Goal: Register for event/course

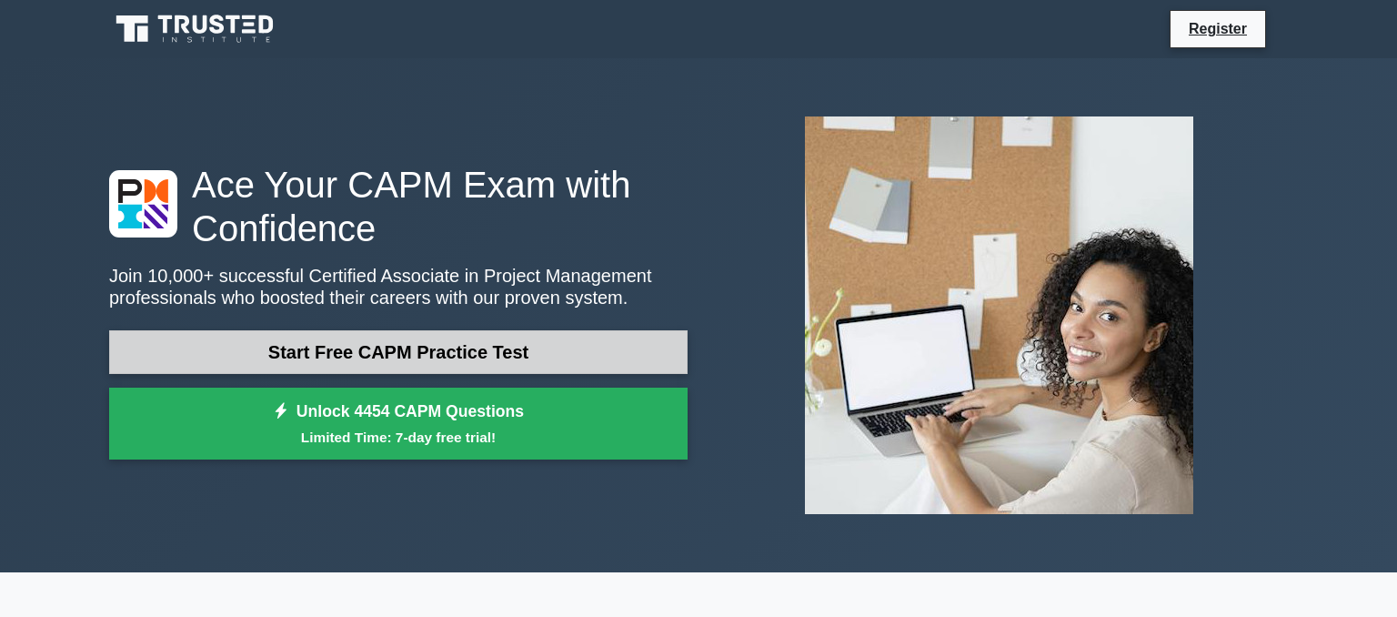
click at [488, 370] on link "Start Free CAPM Practice Test" at bounding box center [398, 352] width 578 height 44
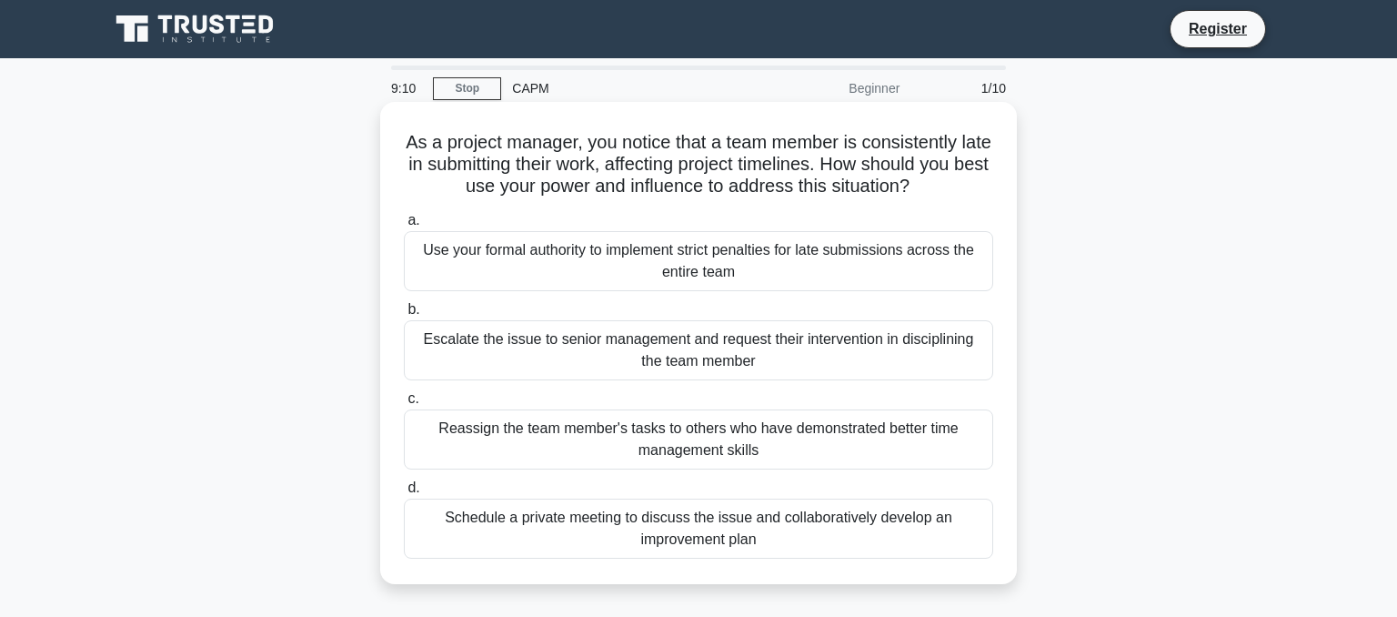
click at [629, 522] on div "Schedule a private meeting to discuss the issue and collaboratively develop an …" at bounding box center [698, 528] width 589 height 60
click at [404, 494] on input "d. Schedule a private meeting to discuss the issue and collaboratively develop …" at bounding box center [404, 488] width 0 height 12
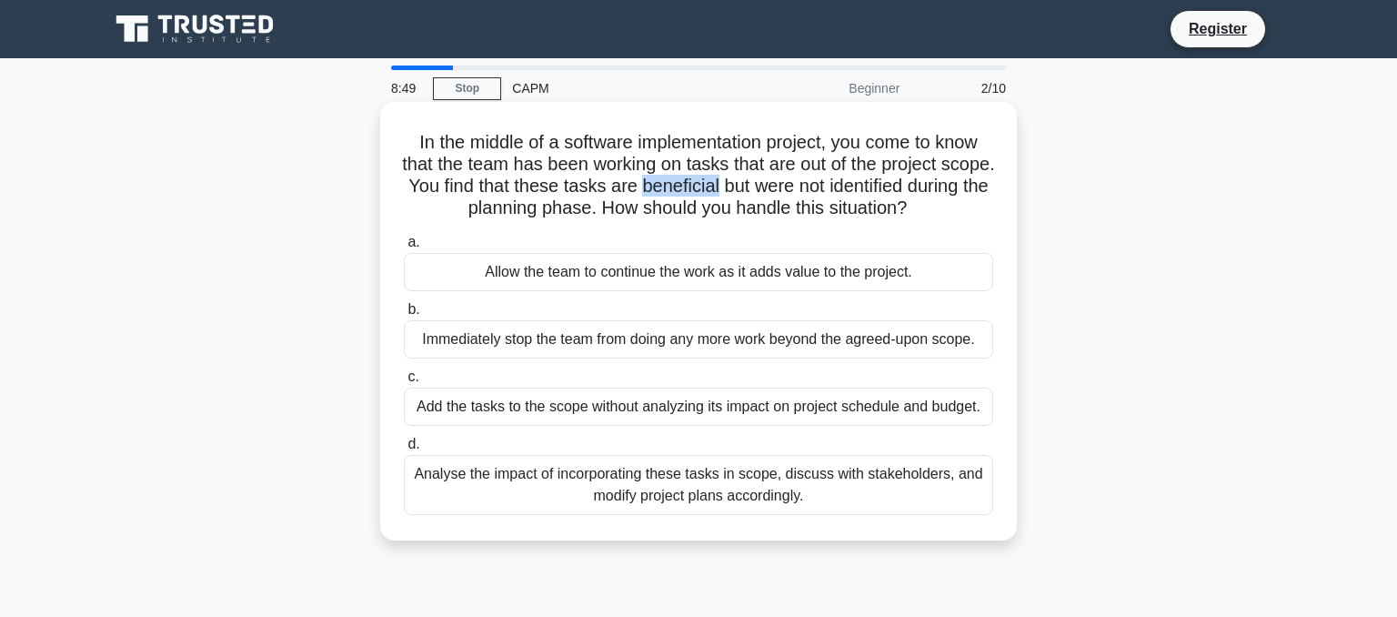
drag, startPoint x: 709, startPoint y: 189, endPoint x: 786, endPoint y: 191, distance: 77.3
click at [786, 190] on h5 "In the middle of a software implementation project, you come to know that the t…" at bounding box center [698, 175] width 593 height 89
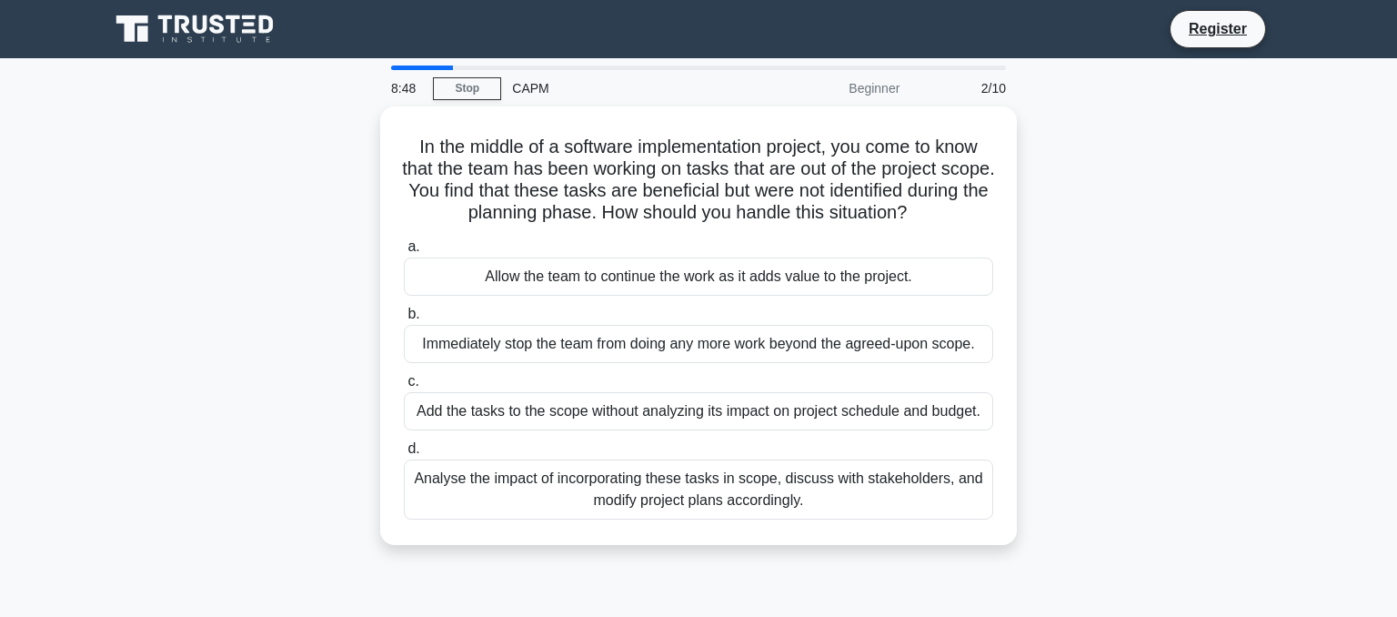
click at [1182, 371] on div "In the middle of a software implementation project, you come to know that the t…" at bounding box center [698, 336] width 1201 height 460
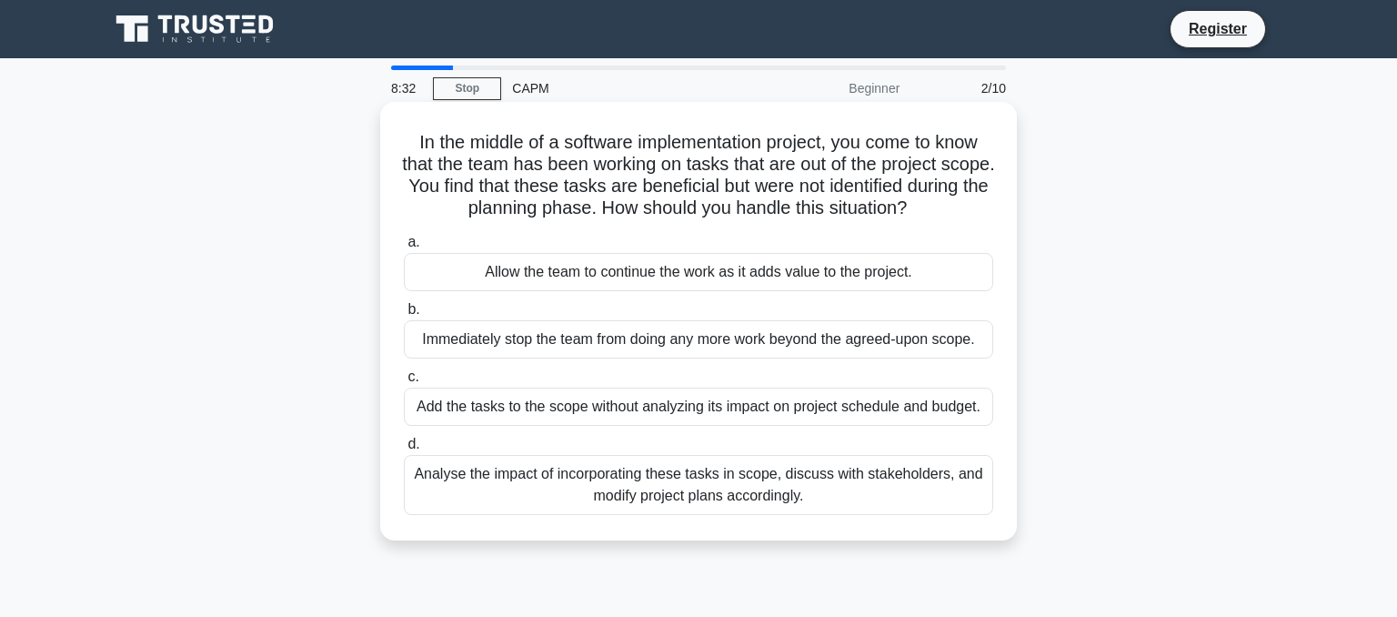
click at [713, 493] on div "Analyse the impact of incorporating these tasks in scope, discuss with stakehol…" at bounding box center [698, 485] width 589 height 60
click at [404, 450] on input "d. Analyse the impact of incorporating these tasks in scope, discuss with stake…" at bounding box center [404, 444] width 0 height 12
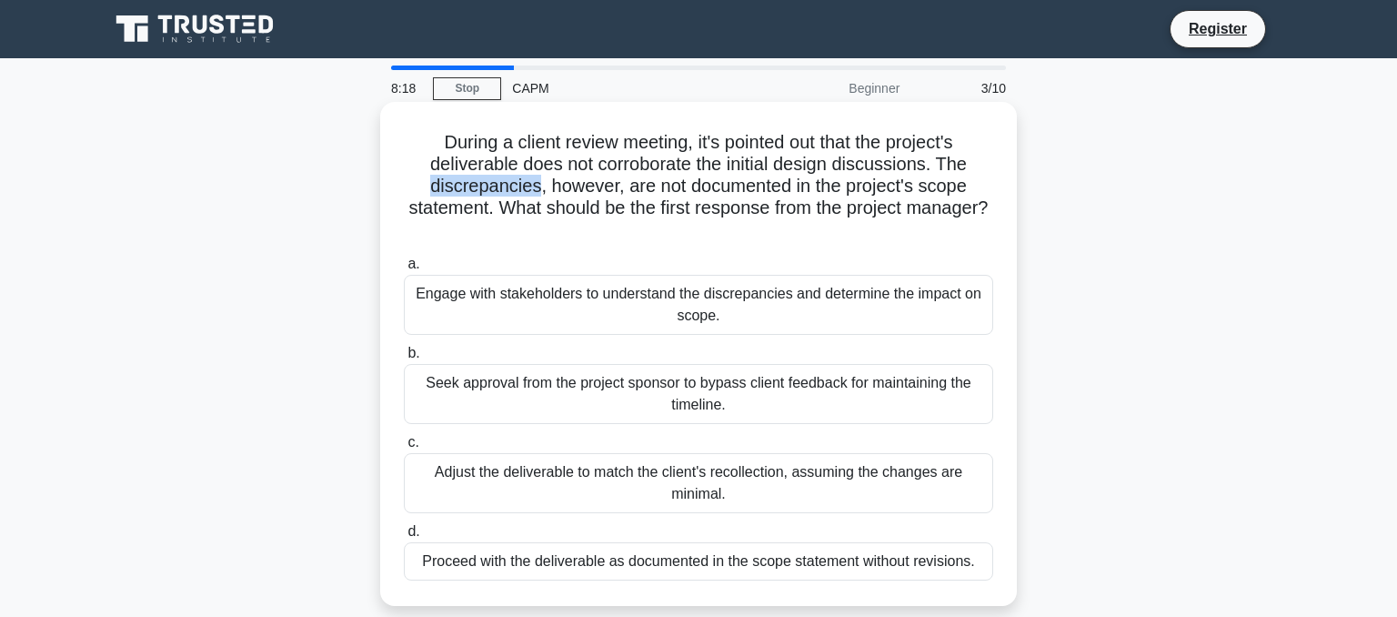
drag, startPoint x: 442, startPoint y: 190, endPoint x: 537, endPoint y: 186, distance: 94.7
click at [537, 186] on h5 "During a client review meeting, it's pointed out that the project's deliverable…" at bounding box center [698, 186] width 593 height 111
drag, startPoint x: 425, startPoint y: 186, endPoint x: 538, endPoint y: 189, distance: 113.8
click at [538, 189] on h5 "During a client review meeting, it's pointed out that the project's deliverable…" at bounding box center [698, 186] width 593 height 111
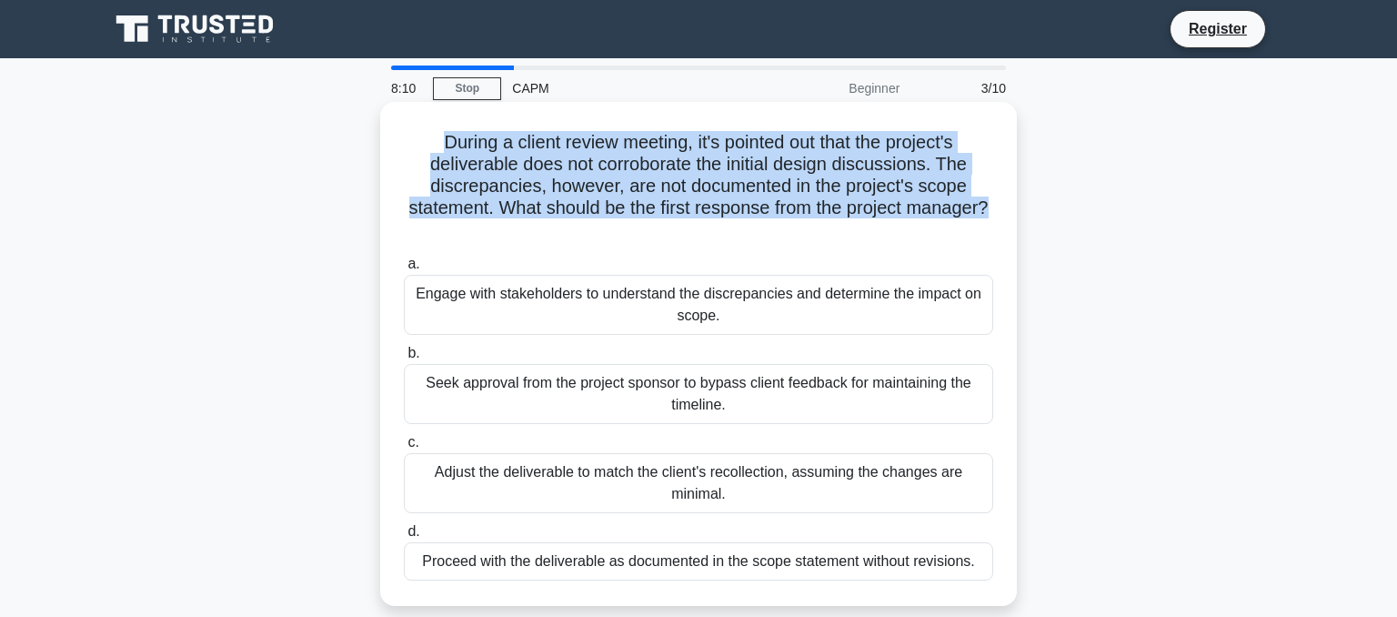
drag, startPoint x: 442, startPoint y: 136, endPoint x: 643, endPoint y: 238, distance: 225.4
click at [643, 238] on h5 "During a client review meeting, it's pointed out that the project's deliverable…" at bounding box center [698, 186] width 593 height 111
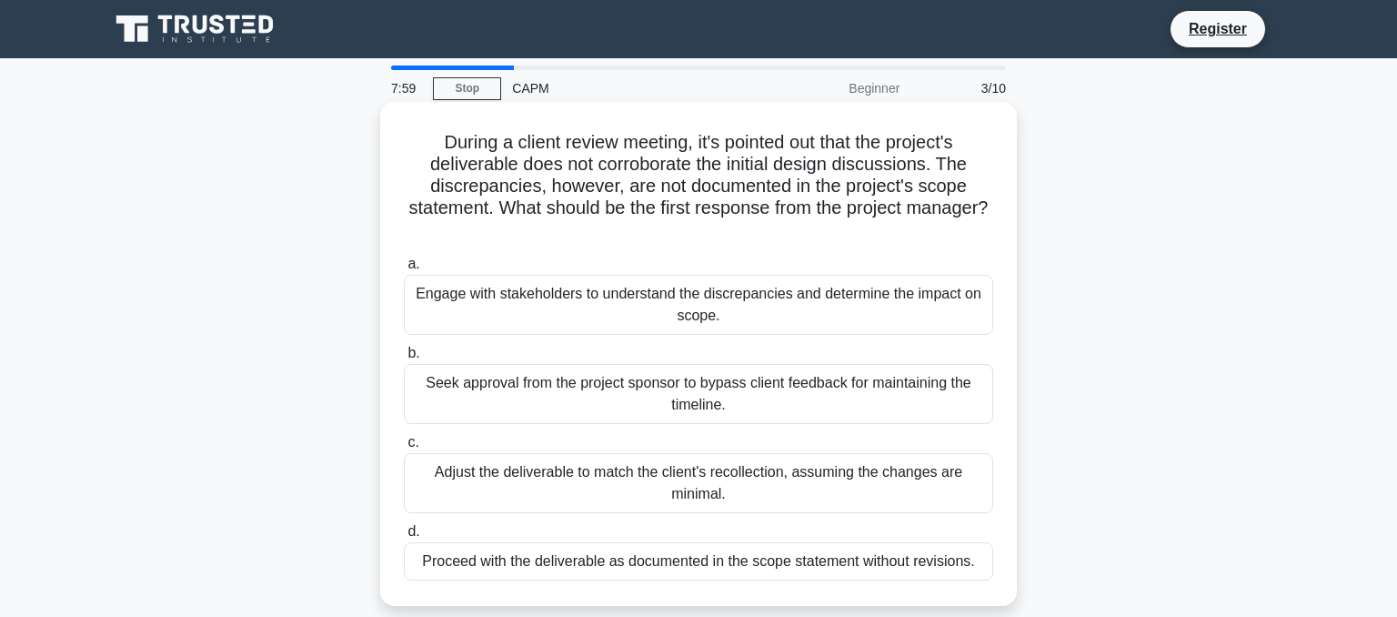
click at [497, 261] on label "a. Engage with stakeholders to understand the discrepancies and determine the i…" at bounding box center [698, 294] width 589 height 82
click at [404, 261] on input "a. Engage with stakeholders to understand the discrepancies and determine the i…" at bounding box center [404, 264] width 0 height 12
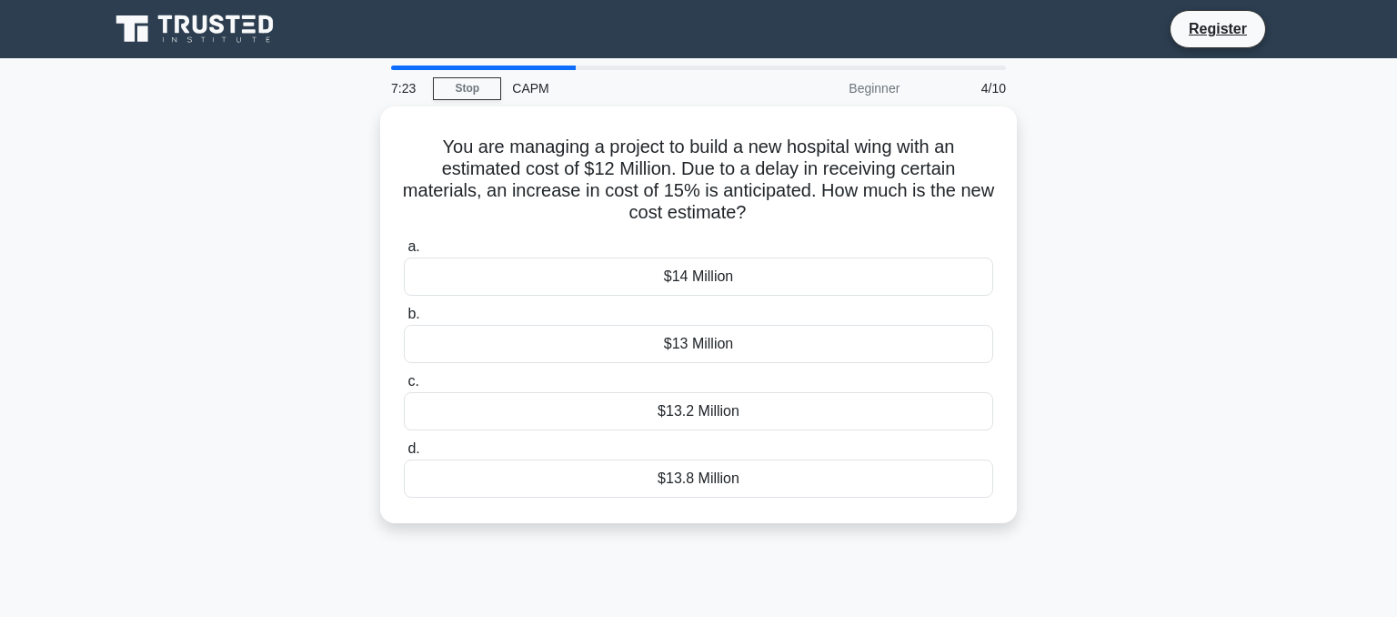
click at [210, 390] on div "You are managing a project to build a new hospital wing with an estimated cost …" at bounding box center [698, 325] width 1201 height 438
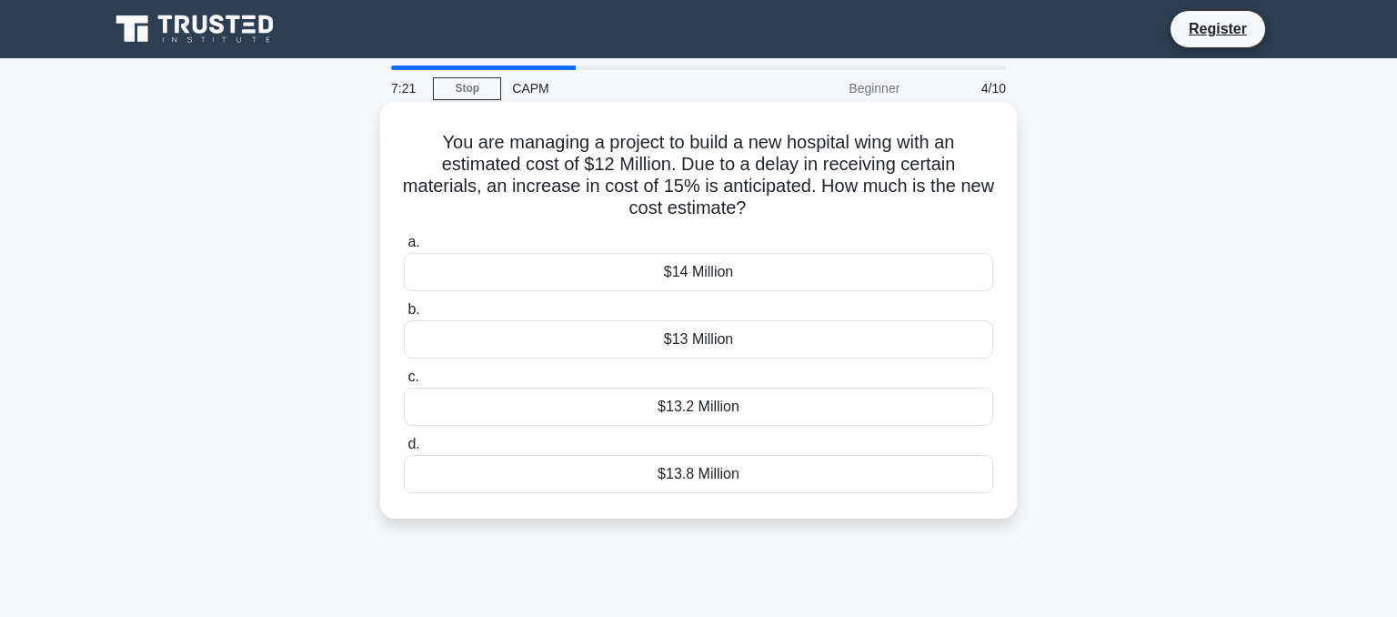
click at [670, 471] on div "$13.8 Million" at bounding box center [698, 474] width 589 height 38
click at [404, 450] on input "d. $13.8 Million" at bounding box center [404, 444] width 0 height 12
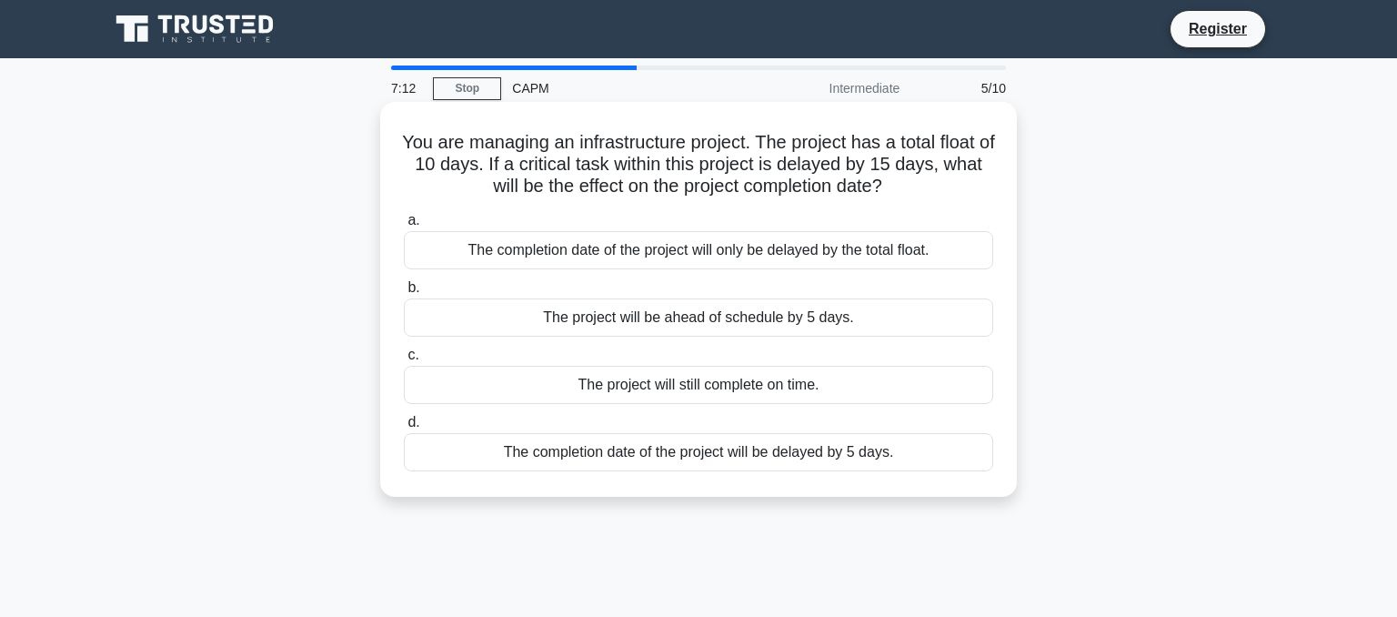
drag, startPoint x: 413, startPoint y: 140, endPoint x: 930, endPoint y: 195, distance: 519.5
click at [930, 195] on h5 "You are managing an infrastructure project. The project has a total float of 10…" at bounding box center [698, 164] width 593 height 67
drag, startPoint x: 946, startPoint y: 216, endPoint x: 959, endPoint y: 232, distance: 20.7
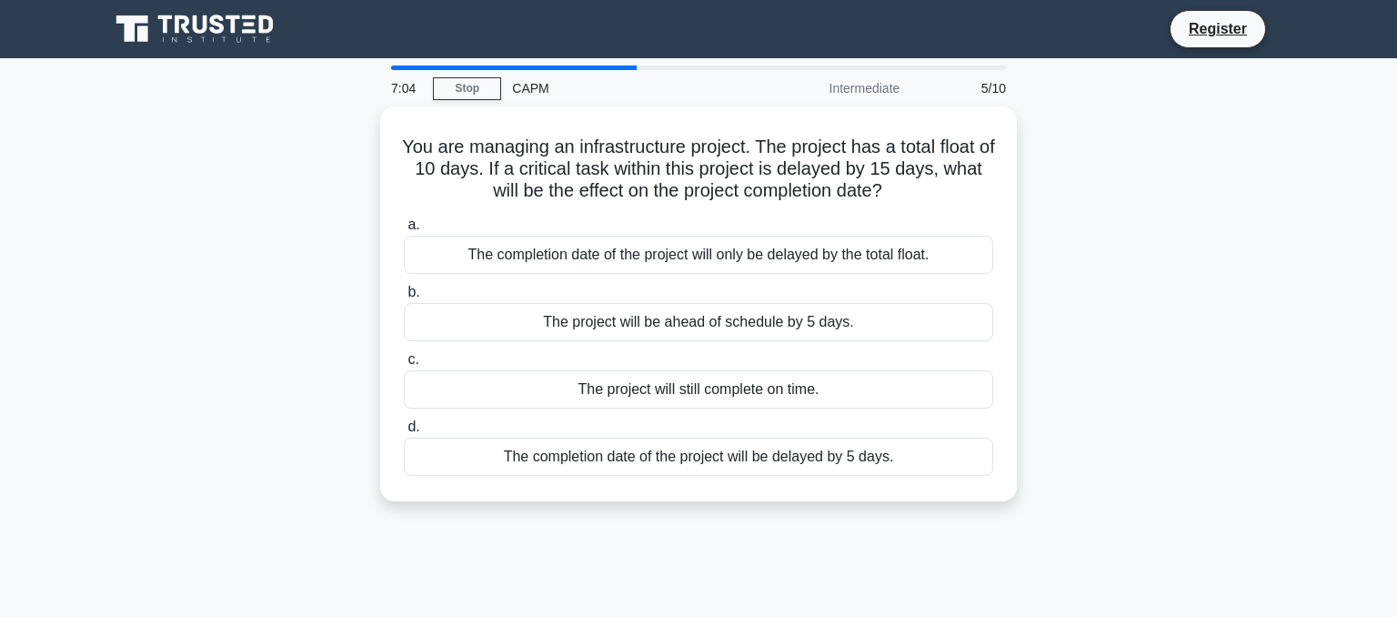
click at [0, 297] on main "7:04 Stop CAPM Intermediate 5/10 You are managing an infrastructure project. Th…" at bounding box center [698, 520] width 1397 height 924
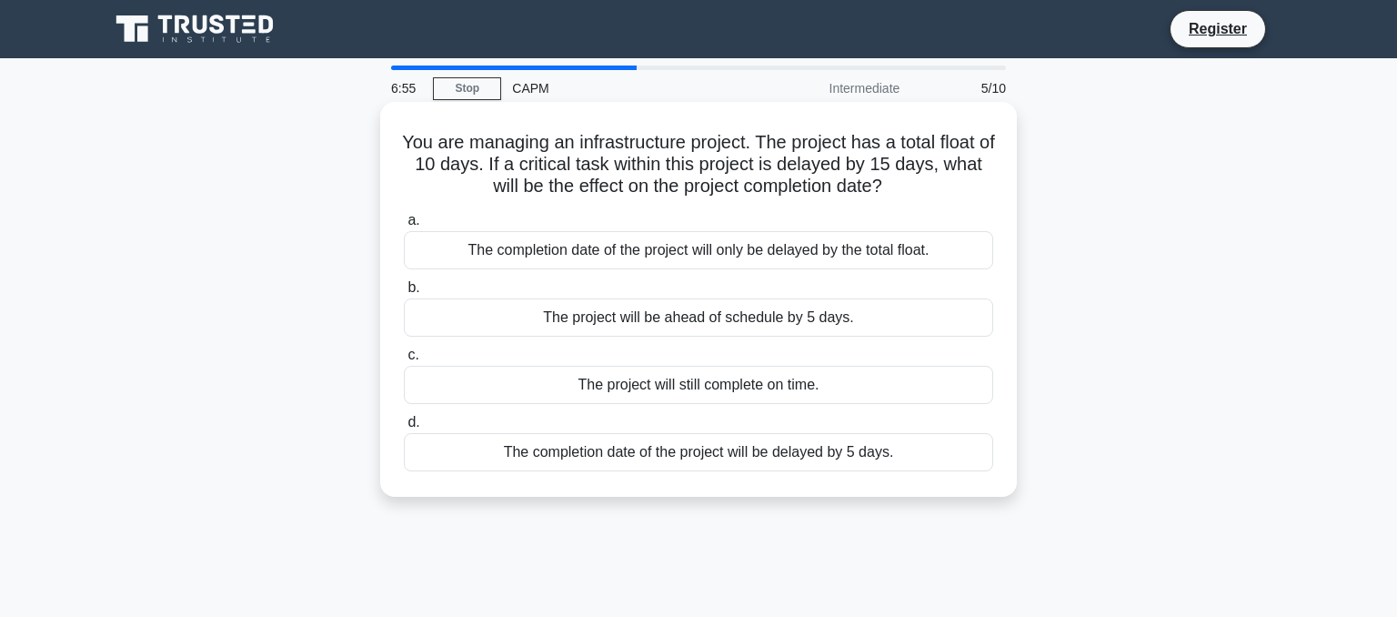
click at [693, 319] on div "The project will be ahead of schedule by 5 days." at bounding box center [698, 317] width 589 height 38
click at [404, 294] on input "b. The project will be ahead of schedule by 5 days." at bounding box center [404, 288] width 0 height 12
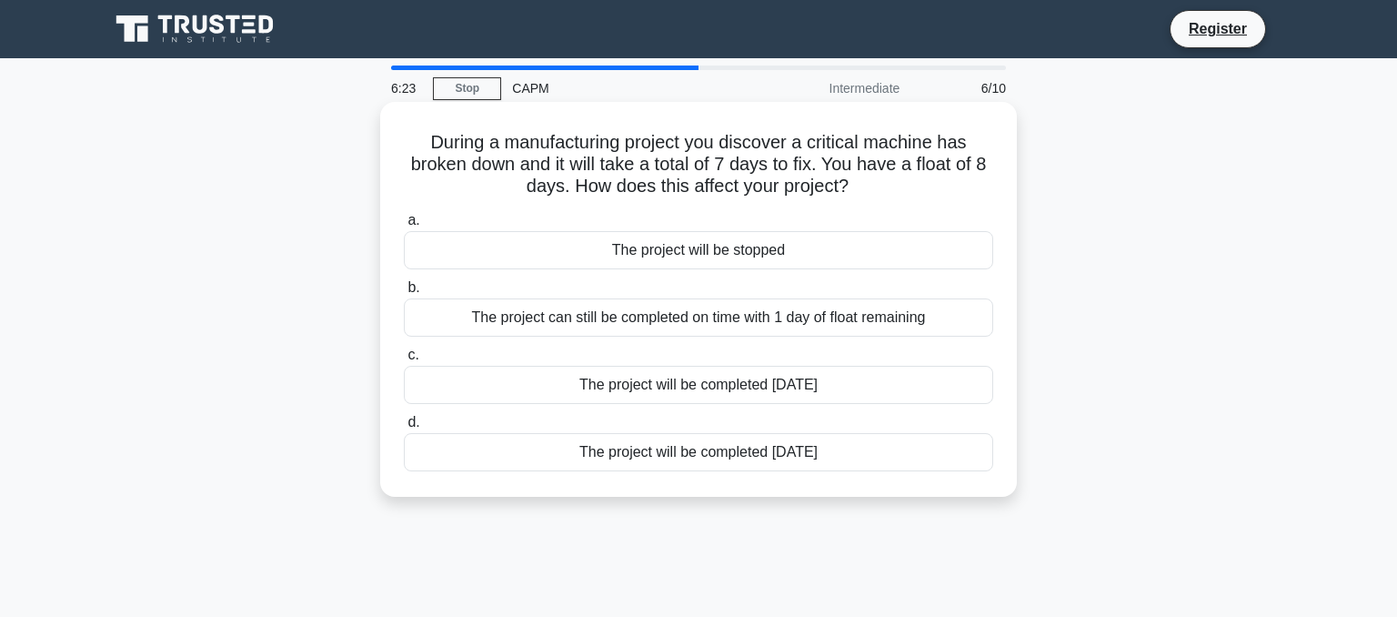
click at [639, 452] on div "The project will be completed 7 days later" at bounding box center [698, 452] width 589 height 38
click at [404, 428] on input "d. The project will be completed 7 days later" at bounding box center [404, 423] width 0 height 12
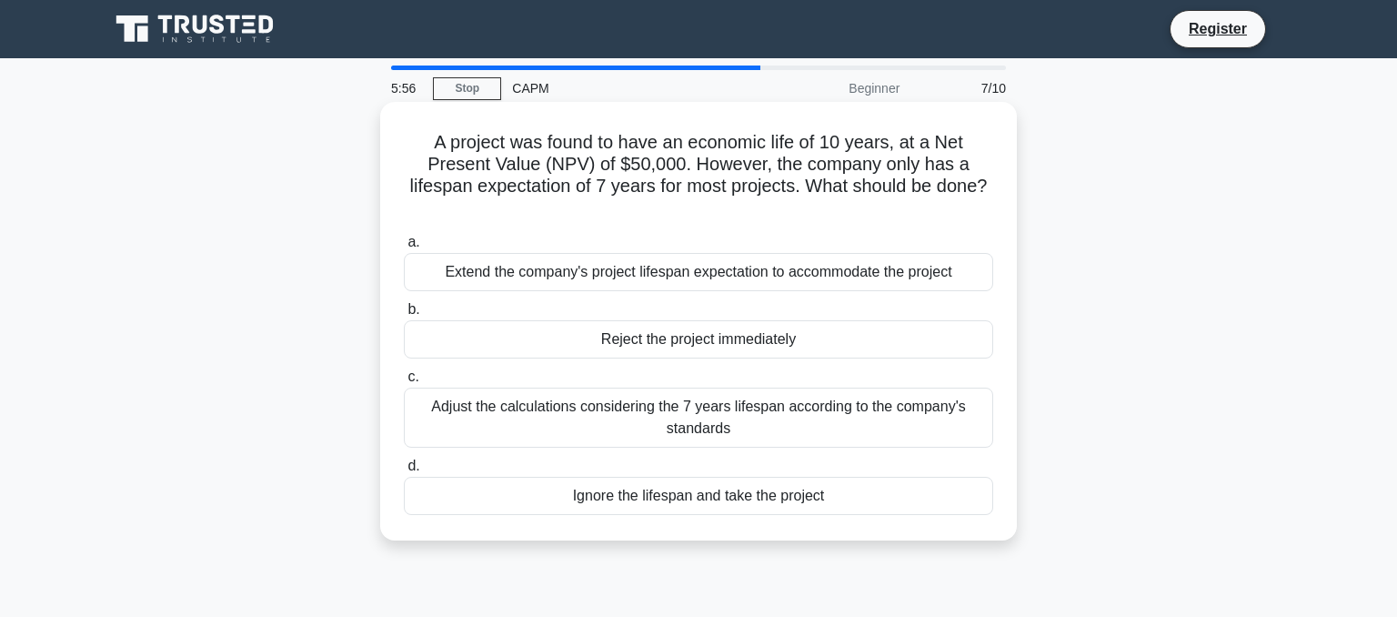
click at [680, 396] on div "Adjust the calculations considering the 7 years lifespan according to the compa…" at bounding box center [698, 417] width 589 height 60
click at [404, 383] on input "c. Adjust the calculations considering the 7 years lifespan according to the co…" at bounding box center [404, 377] width 0 height 12
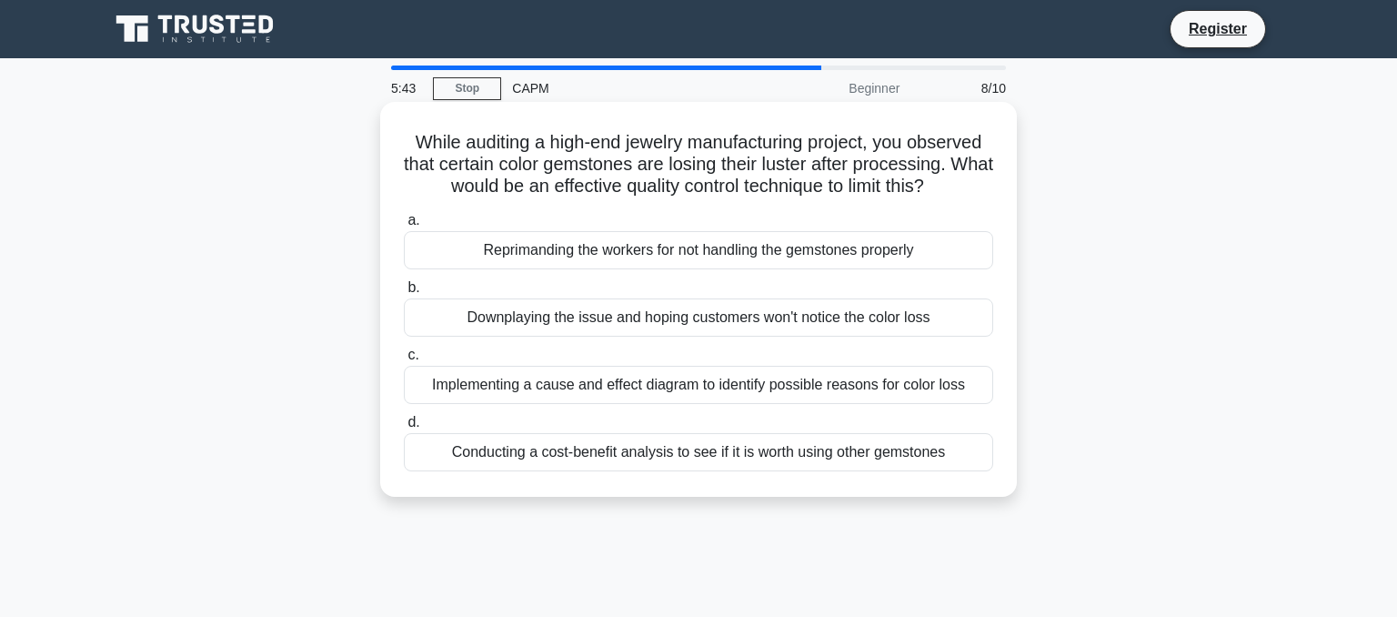
drag, startPoint x: 417, startPoint y: 140, endPoint x: 942, endPoint y: 188, distance: 527.9
click at [942, 188] on h5 "While auditing a high-end jewelry manufacturing project, you observed that cert…" at bounding box center [698, 164] width 593 height 67
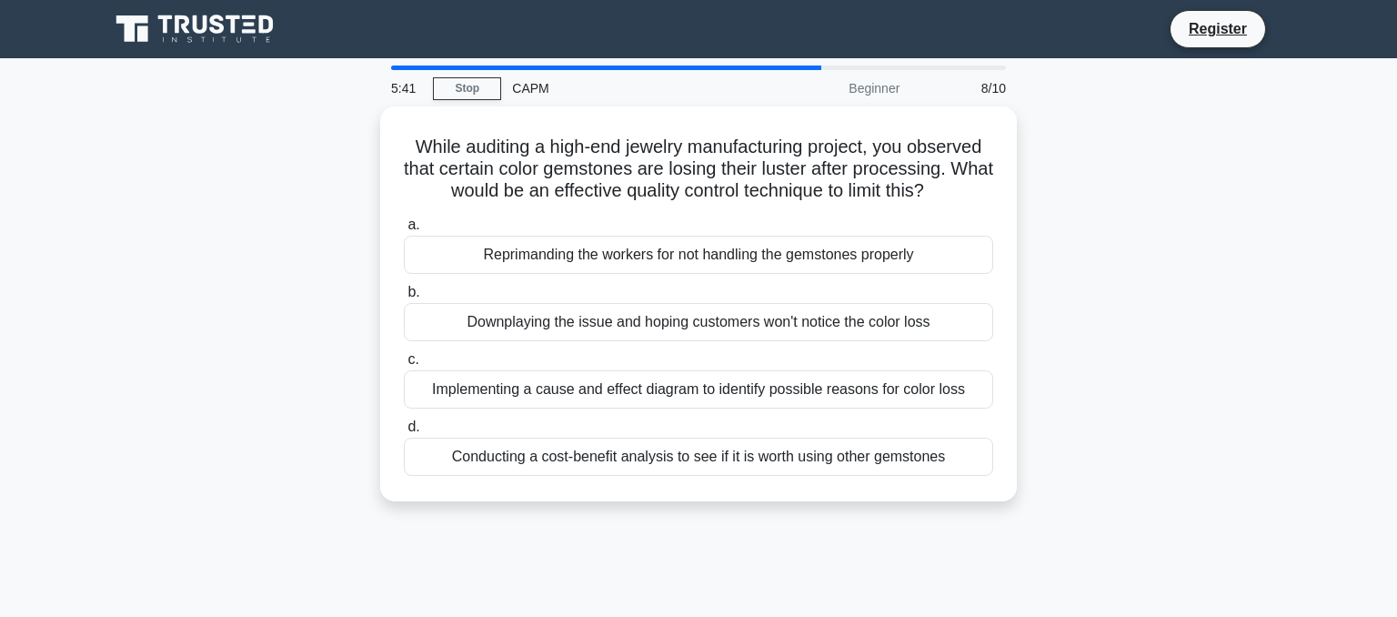
click at [274, 238] on div "While auditing a high-end jewelry manufacturing project, you observed that cert…" at bounding box center [698, 314] width 1201 height 417
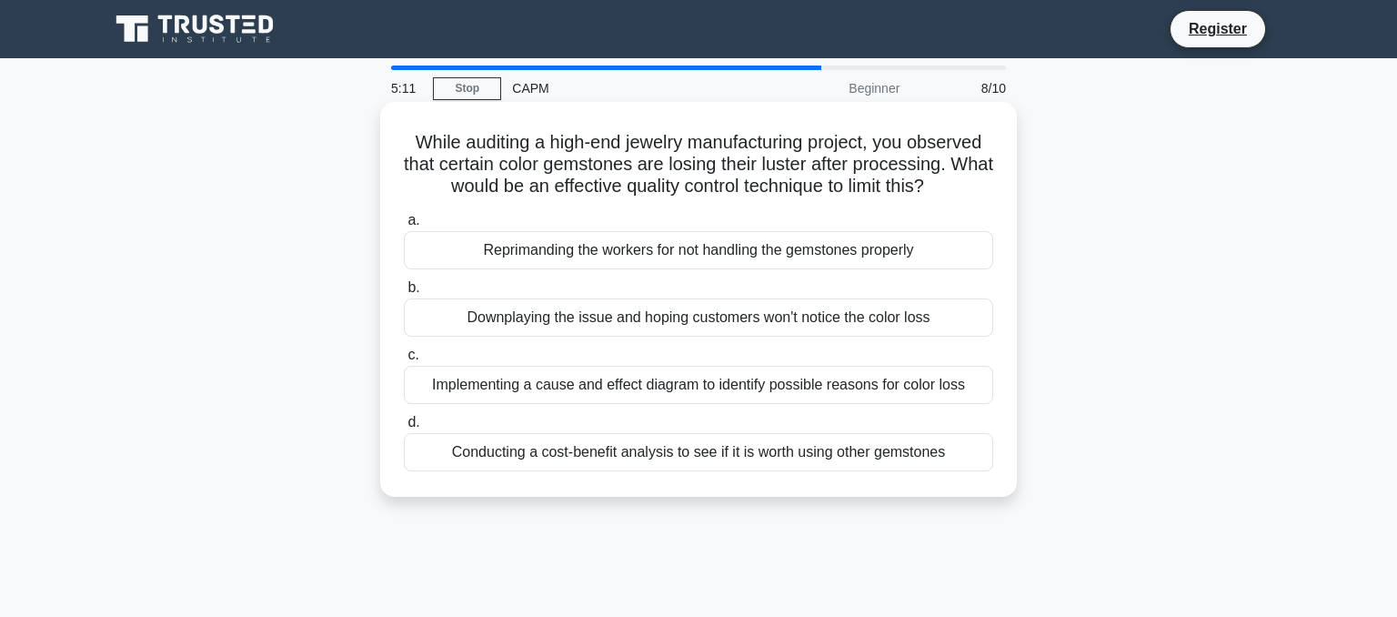
drag, startPoint x: 447, startPoint y: 453, endPoint x: 959, endPoint y: 445, distance: 512.1
click at [959, 445] on div "Conducting a cost-benefit analysis to see if it is worth using other gemstones" at bounding box center [698, 452] width 589 height 38
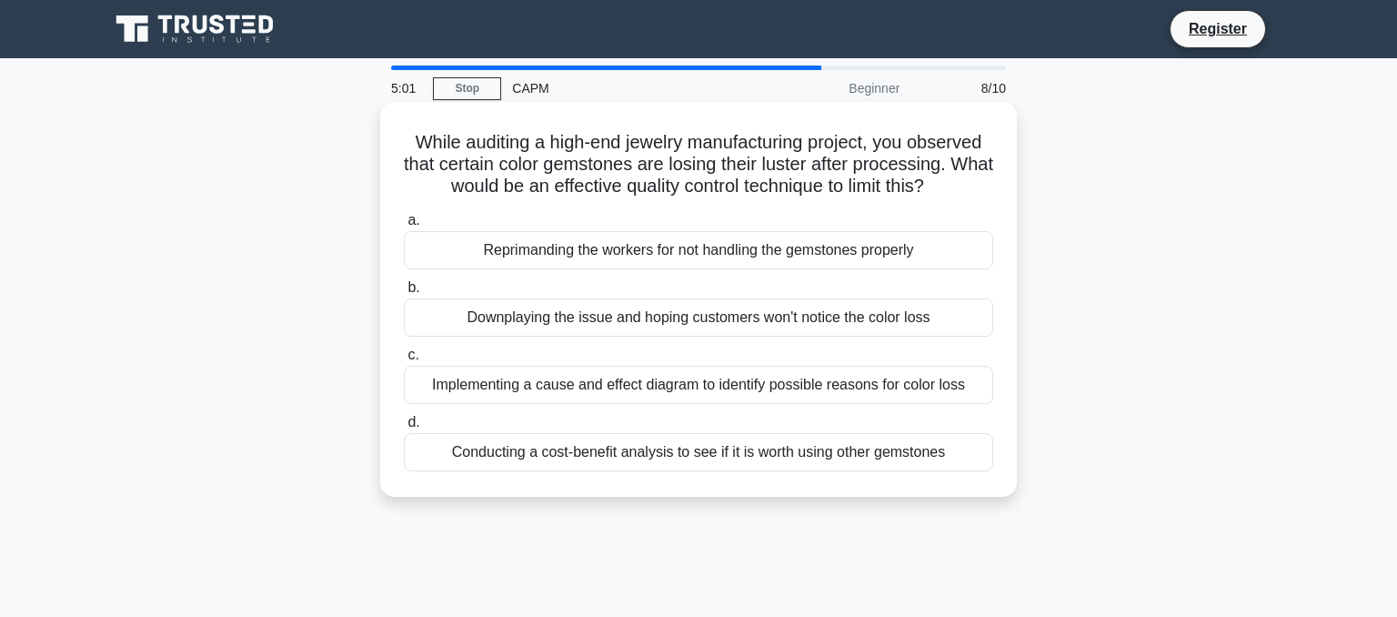
drag, startPoint x: 424, startPoint y: 226, endPoint x: 962, endPoint y: 465, distance: 588.8
click at [962, 465] on div "a. Reprimanding the workers for not handling the gemstones properly b. Downplay…" at bounding box center [698, 340] width 611 height 269
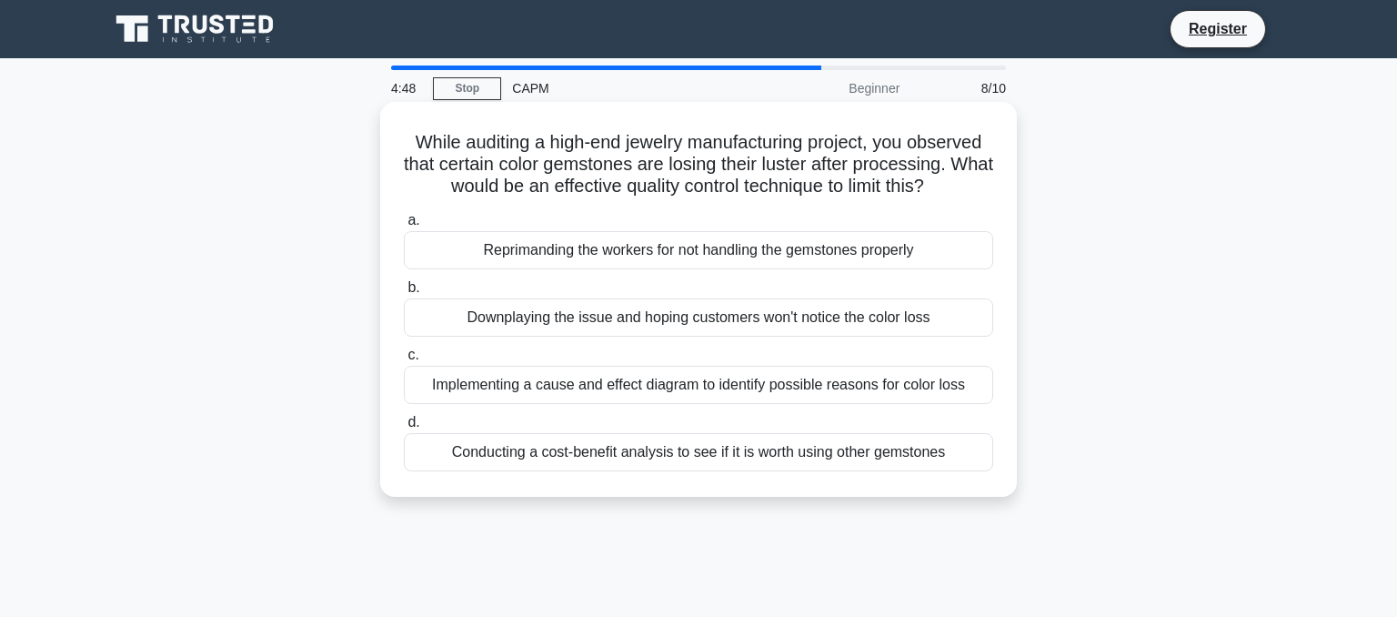
click at [474, 384] on div "Implementing a cause and effect diagram to identify possible reasons for color …" at bounding box center [698, 385] width 589 height 38
click at [404, 361] on input "c. Implementing a cause and effect diagram to identify possible reasons for col…" at bounding box center [404, 355] width 0 height 12
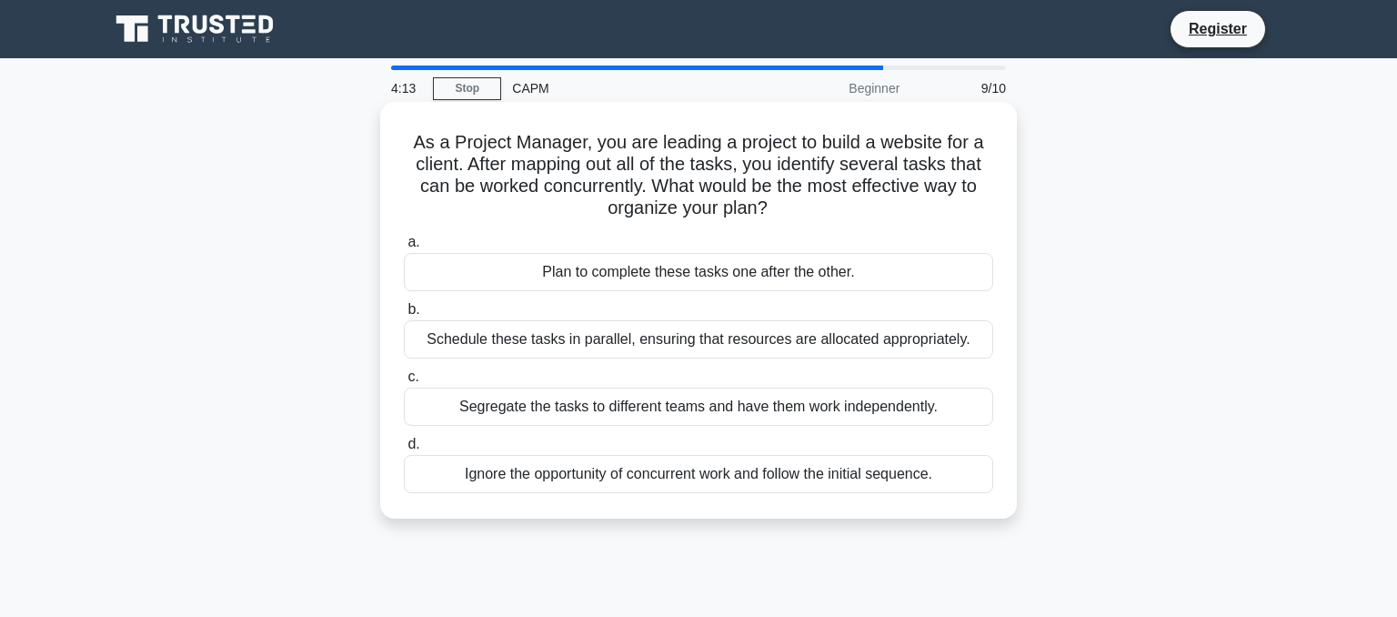
click at [469, 338] on div "Schedule these tasks in parallel, ensuring that resources are allocated appropr…" at bounding box center [698, 339] width 589 height 38
click at [404, 316] on input "b. Schedule these tasks in parallel, ensuring that resources are allocated appr…" at bounding box center [404, 310] width 0 height 12
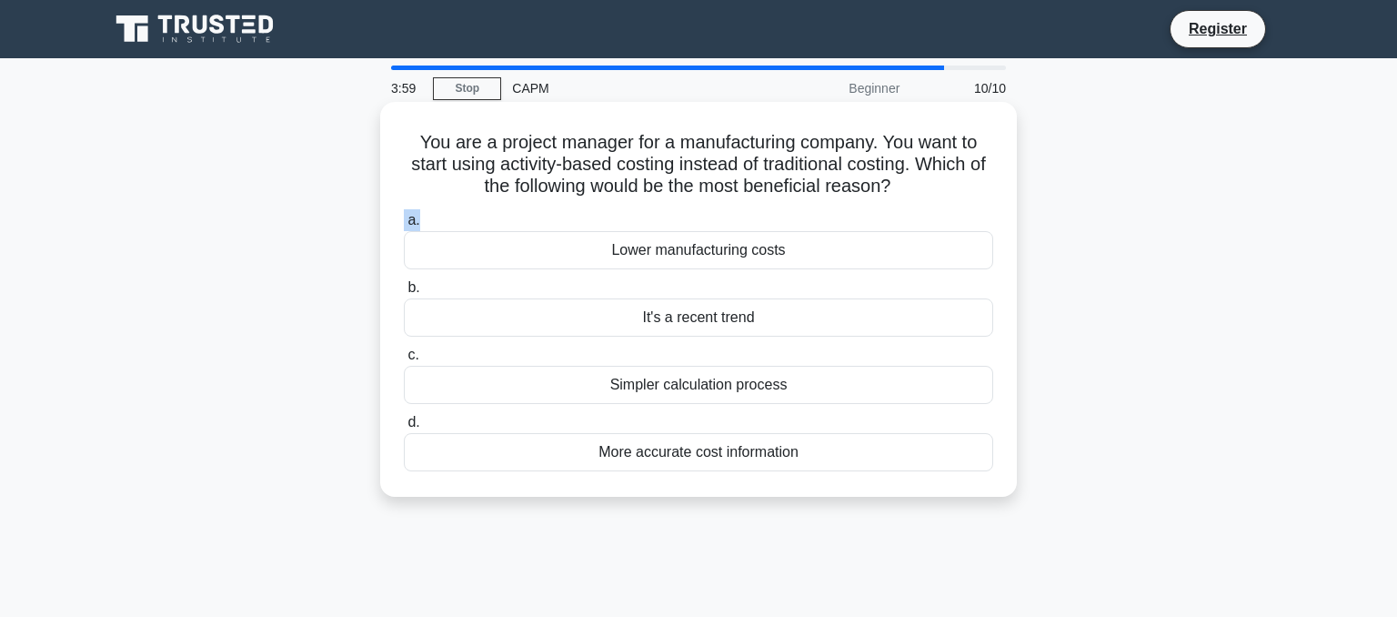
drag, startPoint x: 417, startPoint y: 139, endPoint x: 940, endPoint y: 211, distance: 528.8
click at [940, 211] on div "You are a project manager for a manufacturing company. You want to start using …" at bounding box center [698, 299] width 622 height 380
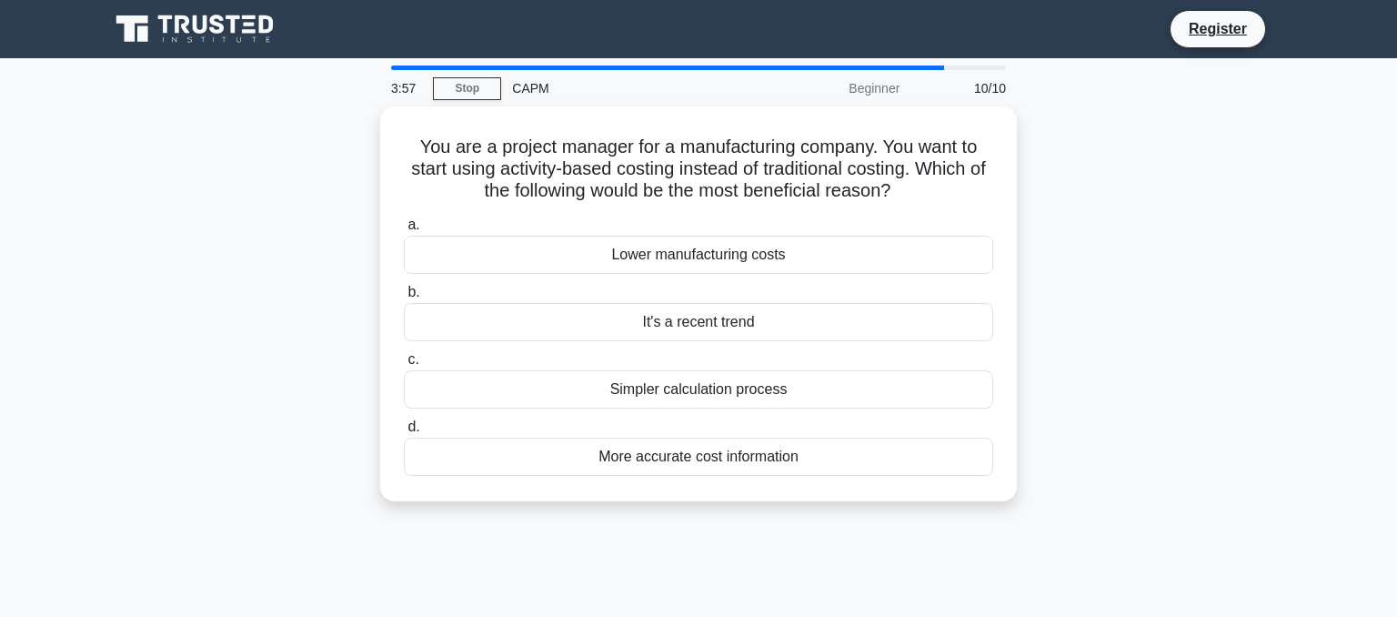
click at [1059, 255] on div "You are a project manager for a manufacturing company. You want to start using …" at bounding box center [698, 314] width 1201 height 417
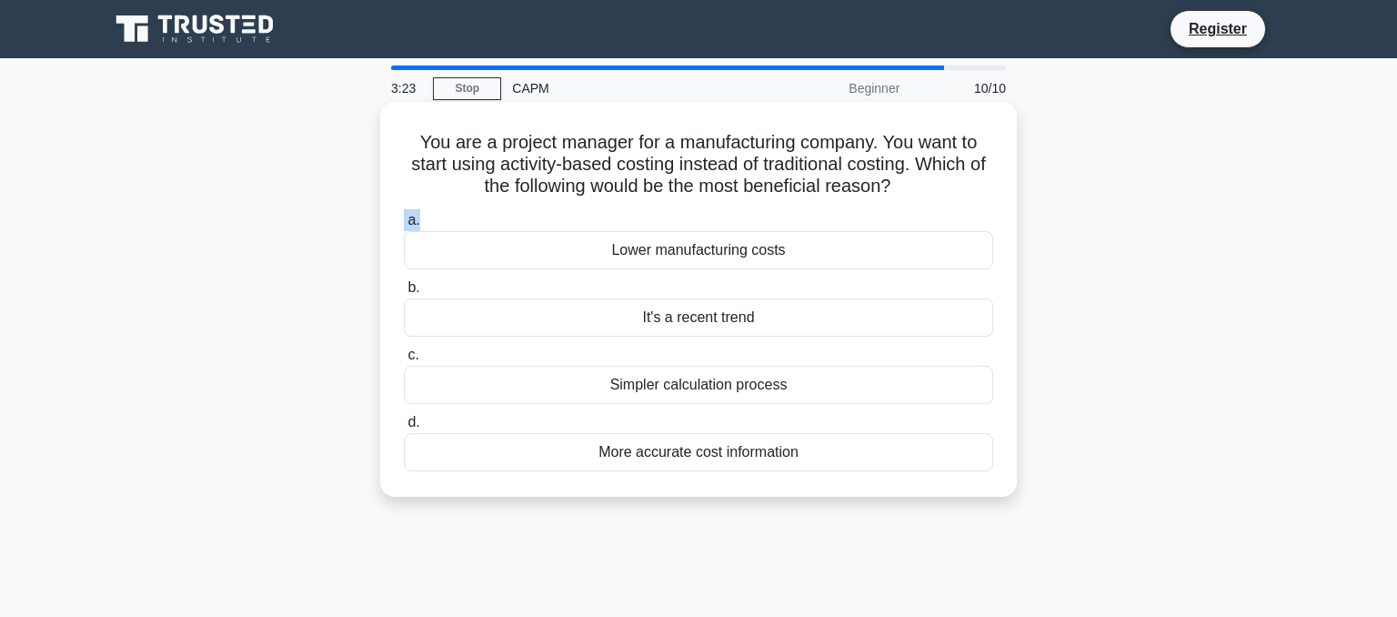
drag, startPoint x: 420, startPoint y: 140, endPoint x: 910, endPoint y: 209, distance: 495.1
click at [910, 209] on div "You are a project manager for a manufacturing company. You want to start using …" at bounding box center [698, 299] width 622 height 380
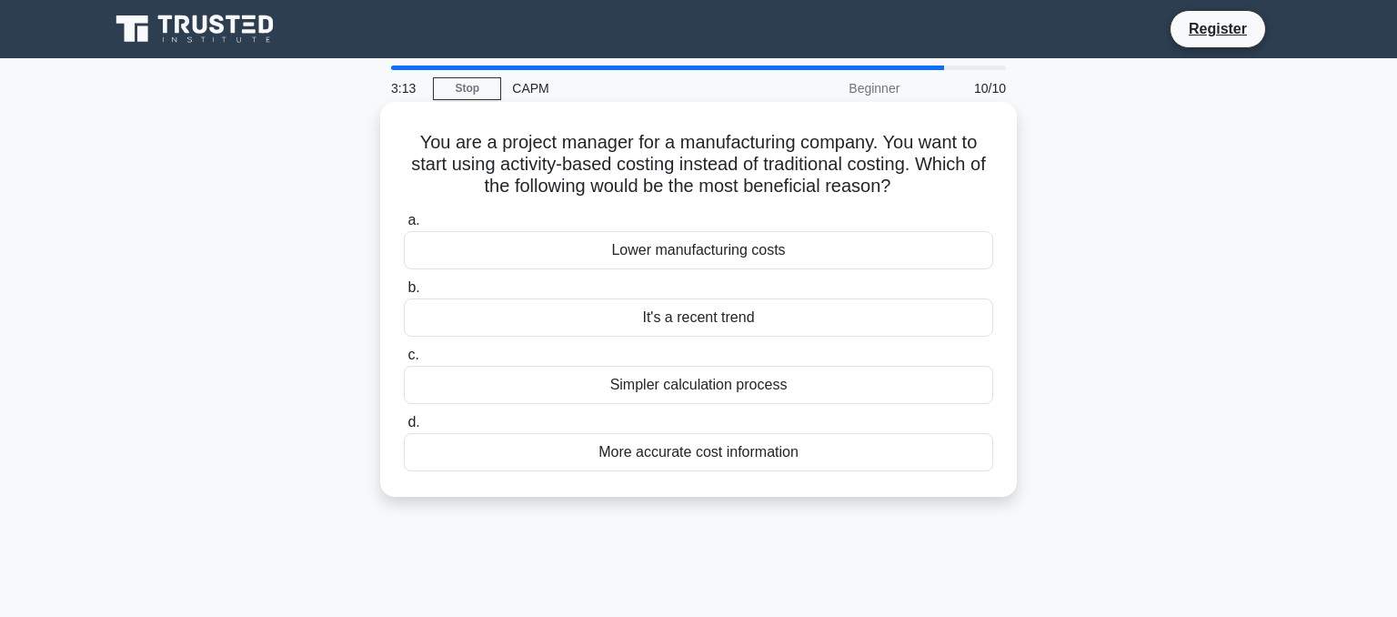
click at [945, 213] on label "a. Lower manufacturing costs" at bounding box center [698, 239] width 589 height 60
click at [404, 215] on input "a. Lower manufacturing costs" at bounding box center [404, 221] width 0 height 12
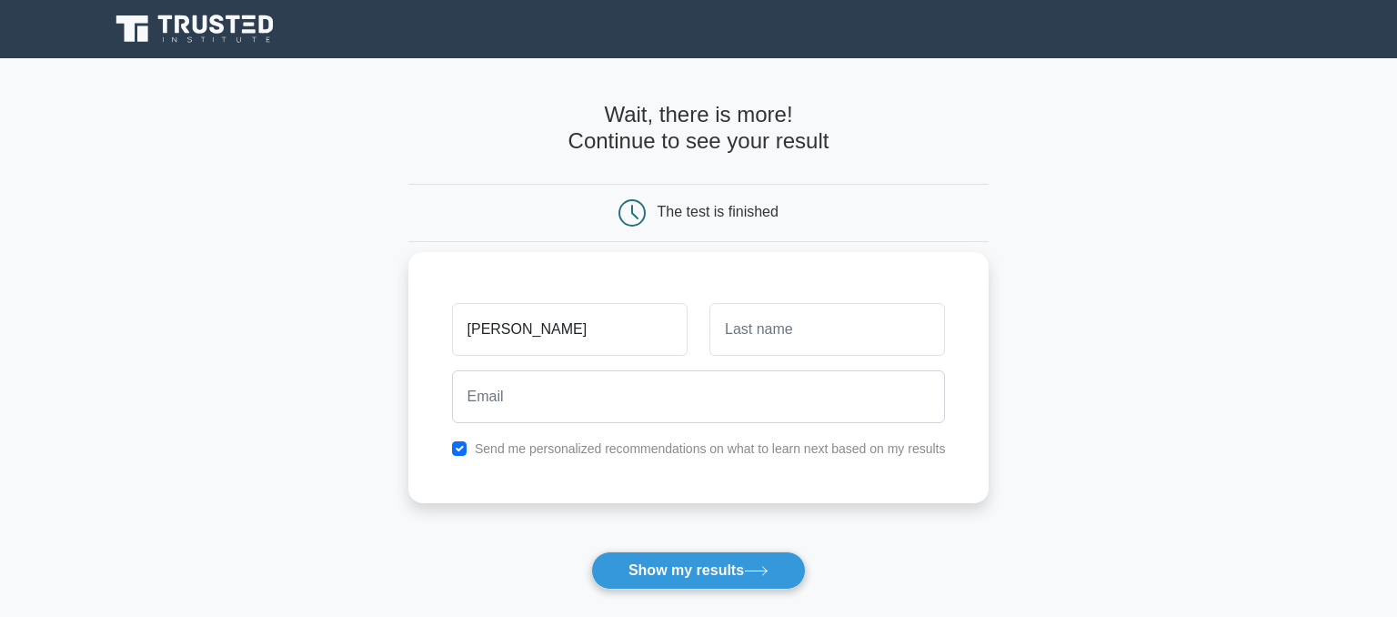
type input "[PERSON_NAME]"
click at [793, 333] on input "text" at bounding box center [827, 329] width 236 height 53
drag, startPoint x: 740, startPoint y: 340, endPoint x: 671, endPoint y: 340, distance: 69.1
click at [709, 340] on input "xz" at bounding box center [827, 329] width 236 height 53
type input "sag"
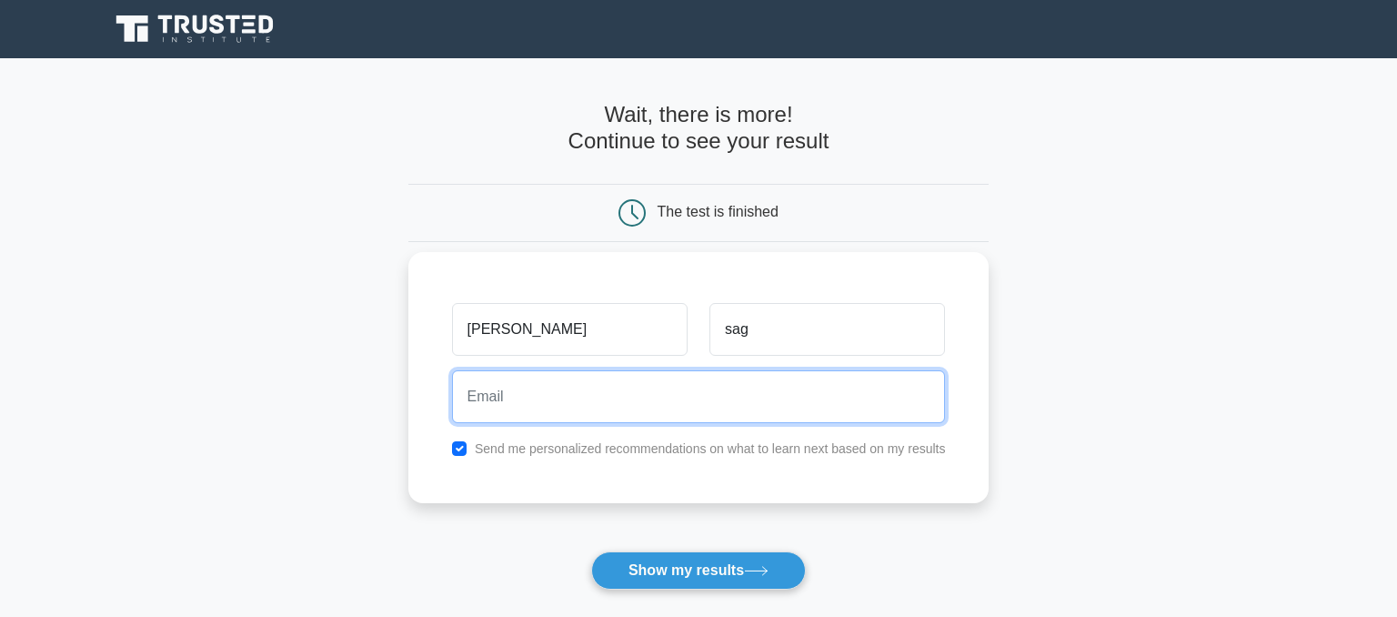
click at [502, 411] on input "email" at bounding box center [699, 396] width 494 height 53
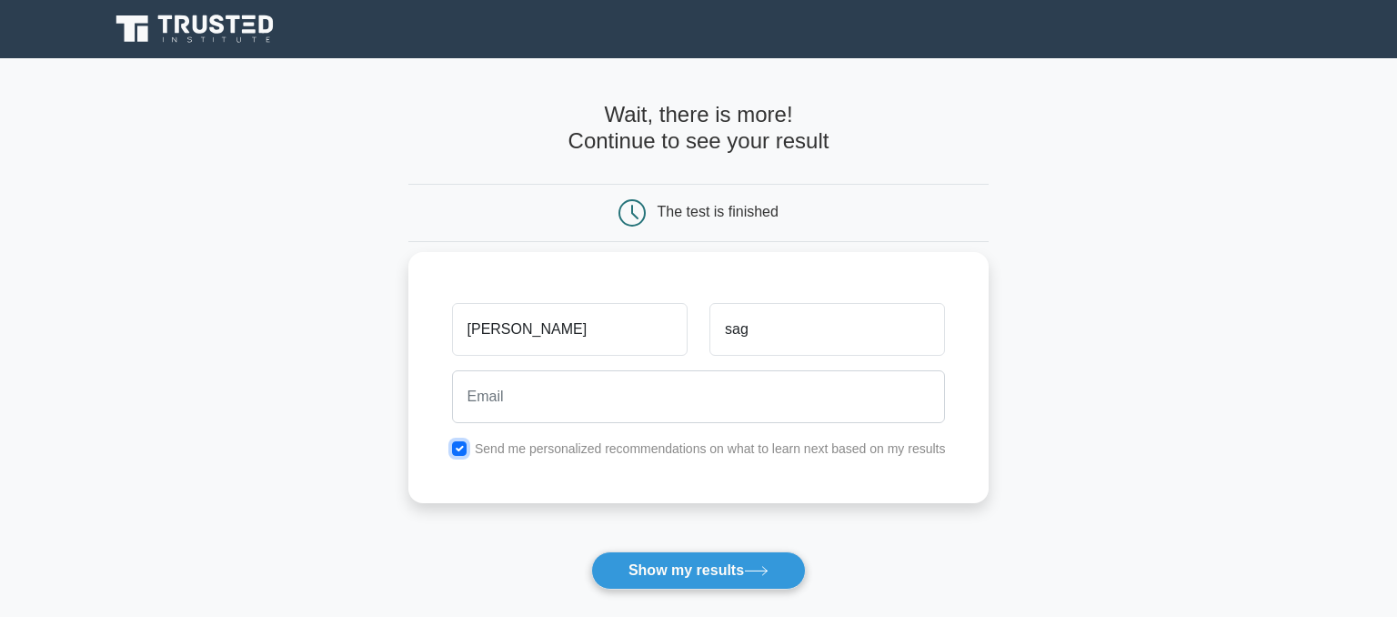
click at [461, 451] on input "checkbox" at bounding box center [459, 448] width 15 height 15
checkbox input "false"
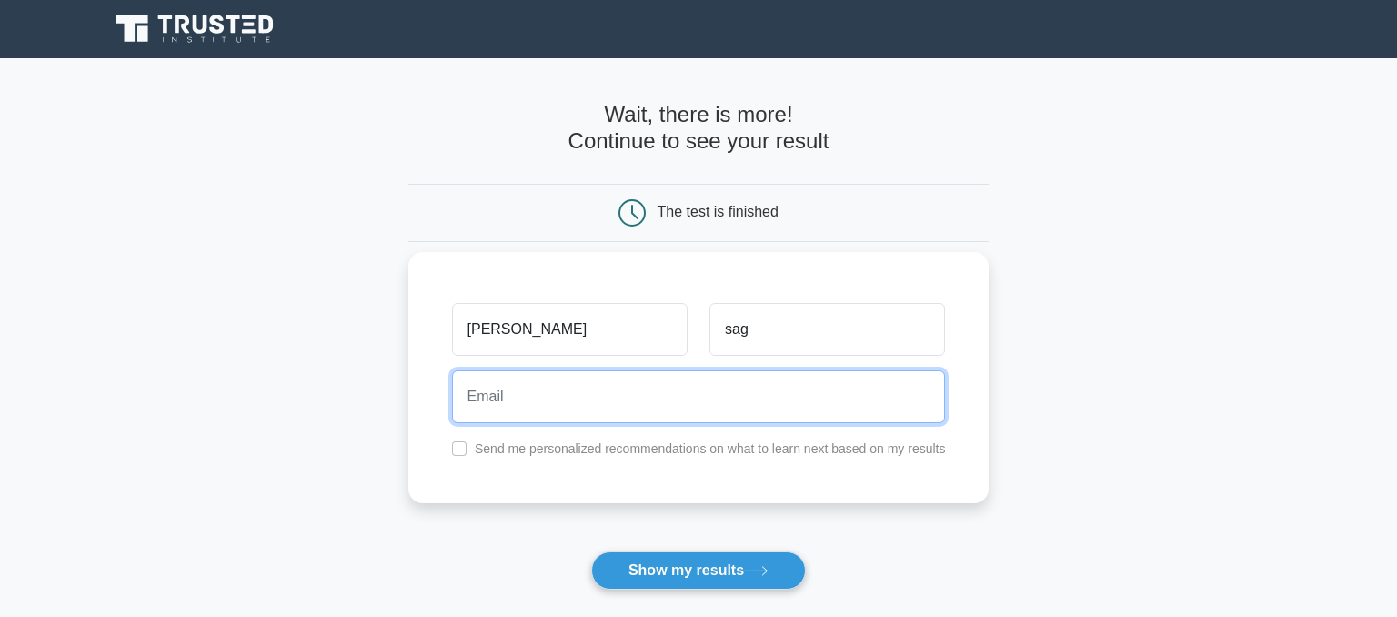
click at [520, 406] on input "email" at bounding box center [699, 396] width 494 height 53
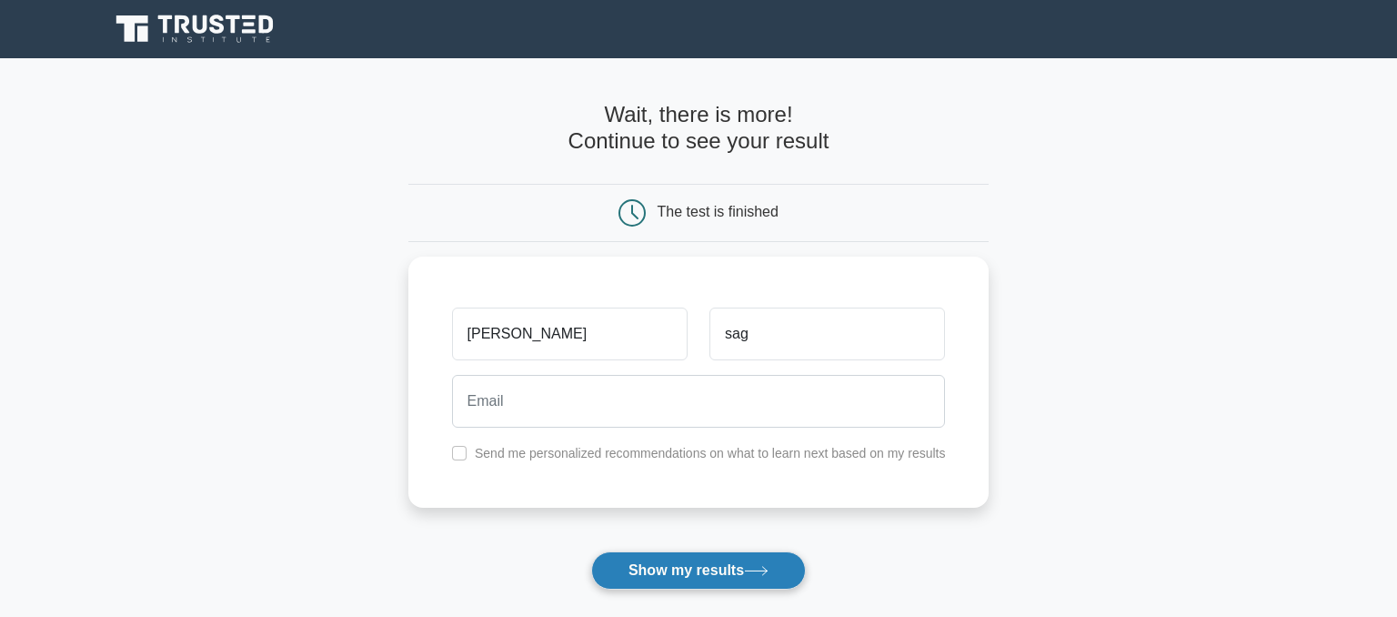
click at [658, 569] on button "Show my results" at bounding box center [698, 570] width 215 height 38
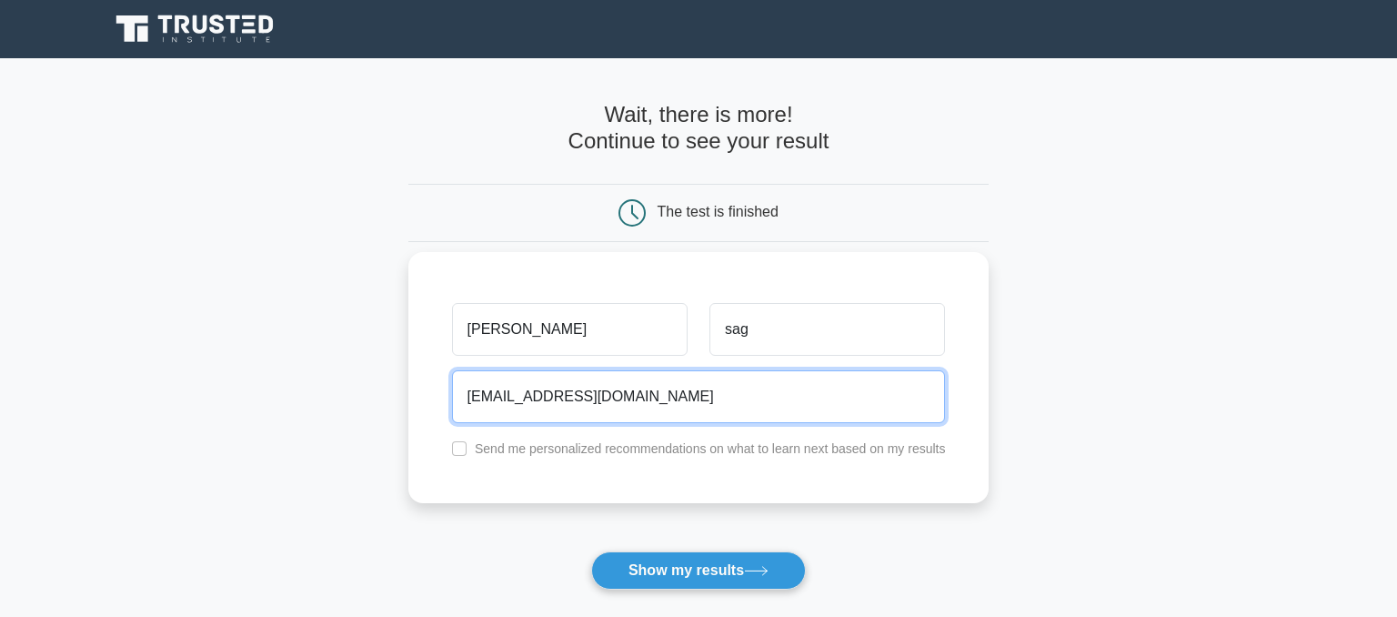
drag, startPoint x: 668, startPoint y: 395, endPoint x: 253, endPoint y: 445, distance: 417.8
click at [452, 423] on input "[EMAIL_ADDRESS][DOMAIN_NAME]" at bounding box center [699, 396] width 494 height 53
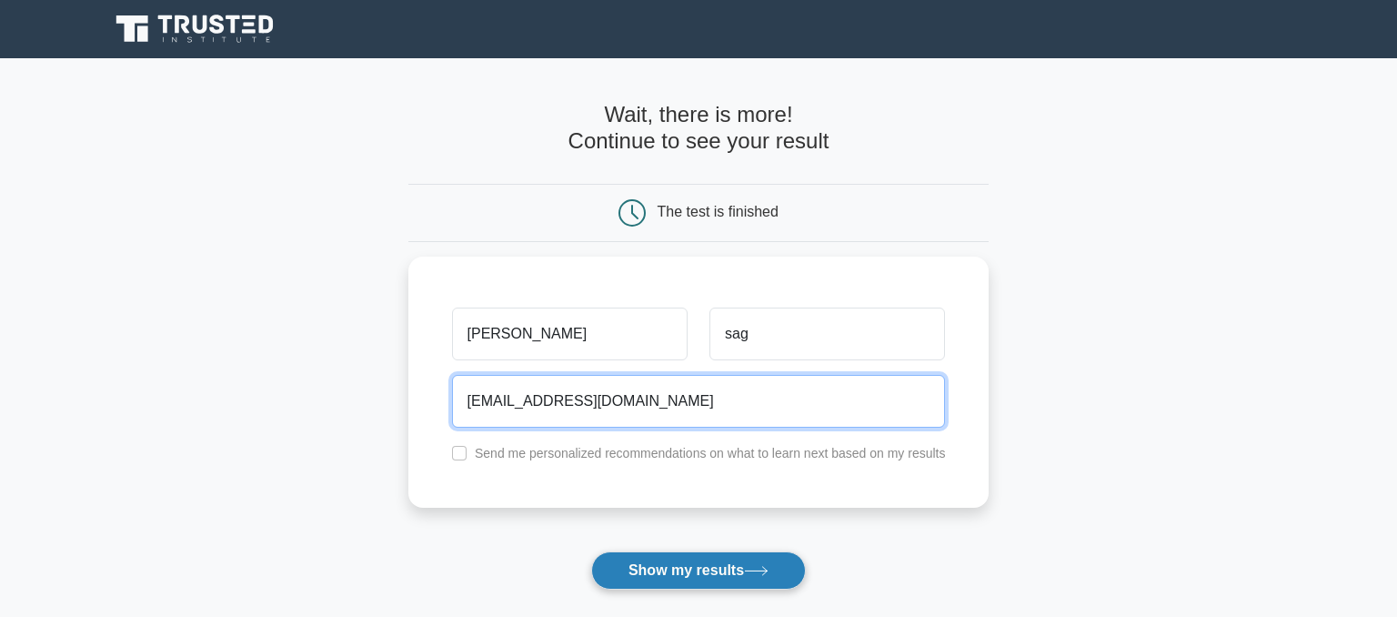
type input "[EMAIL_ADDRESS][DOMAIN_NAME]"
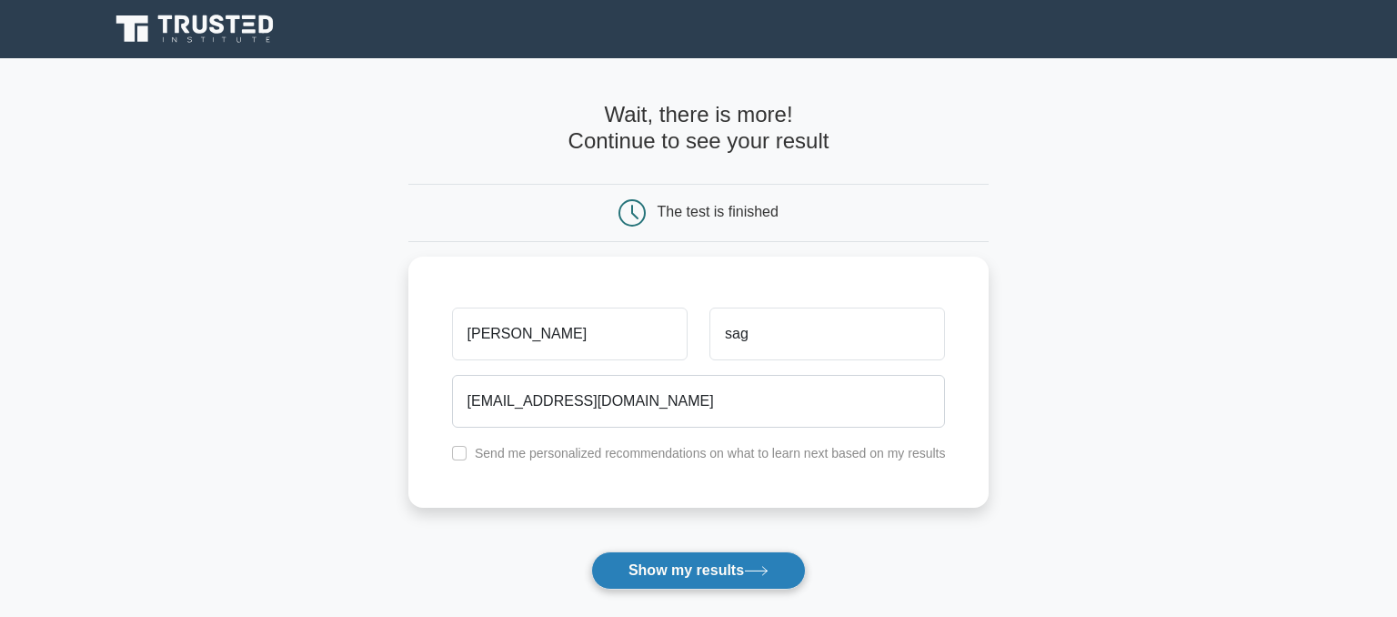
click at [689, 570] on button "Show my results" at bounding box center [698, 570] width 215 height 38
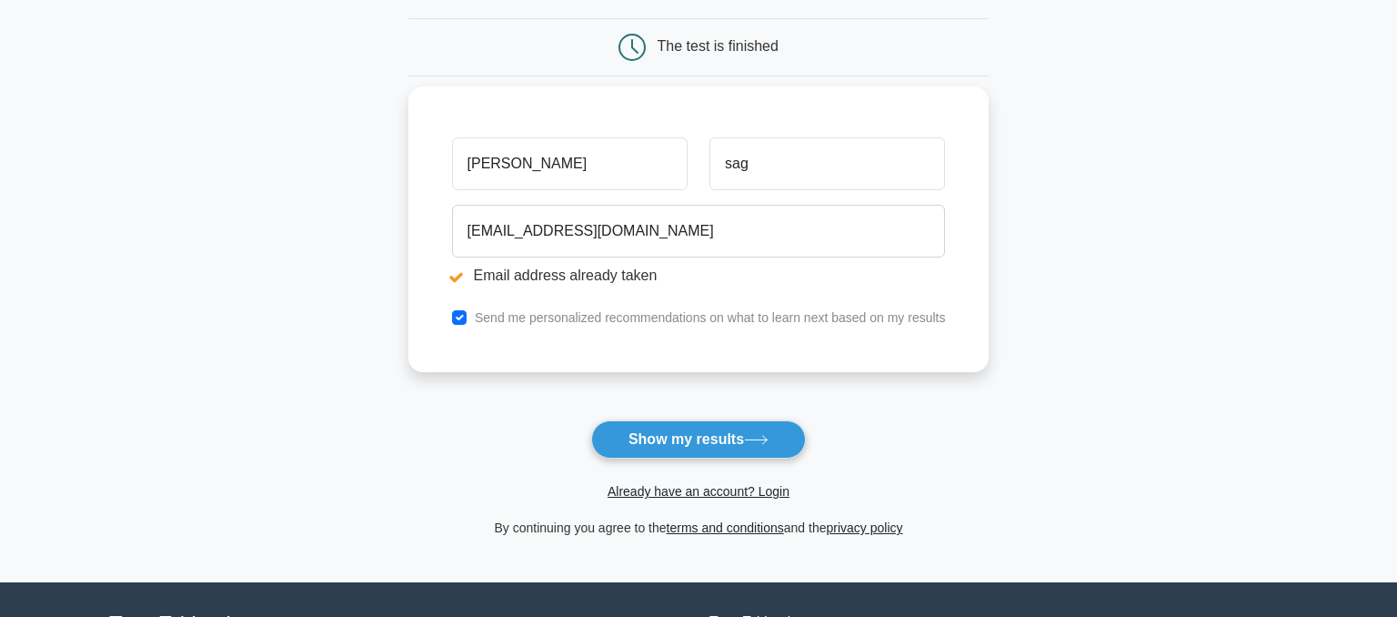
scroll to position [236, 0]
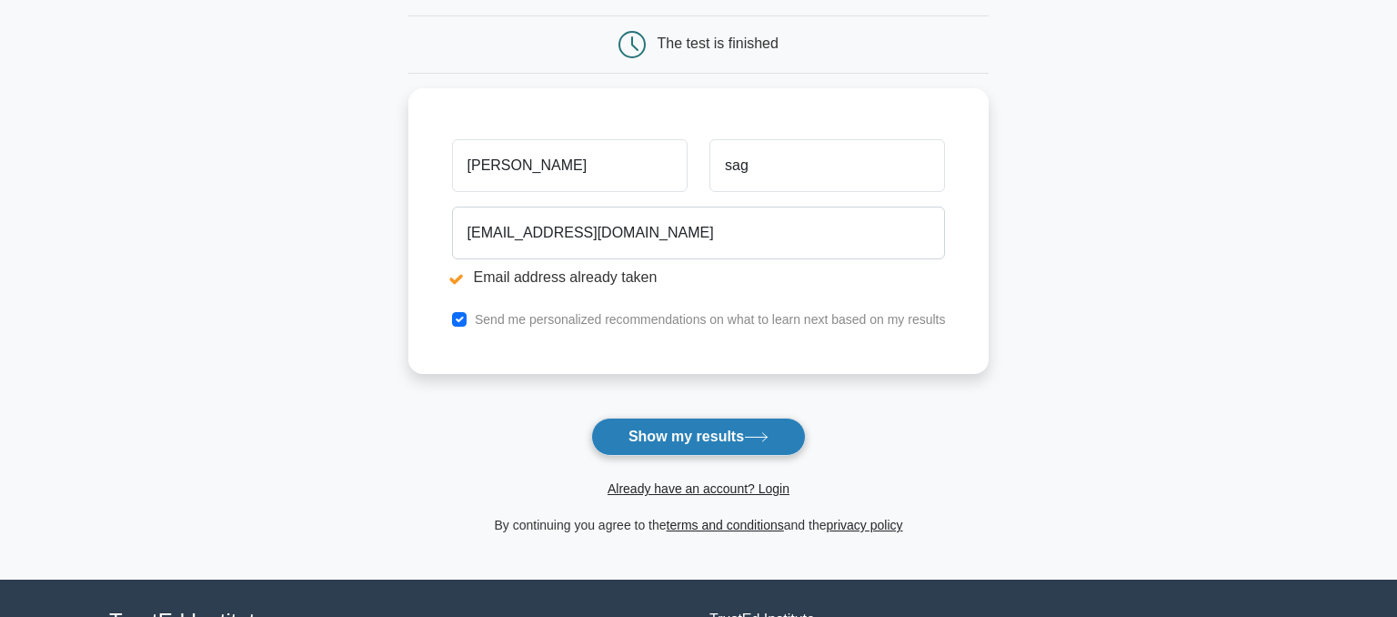
click at [733, 431] on button "Show my results" at bounding box center [698, 436] width 215 height 38
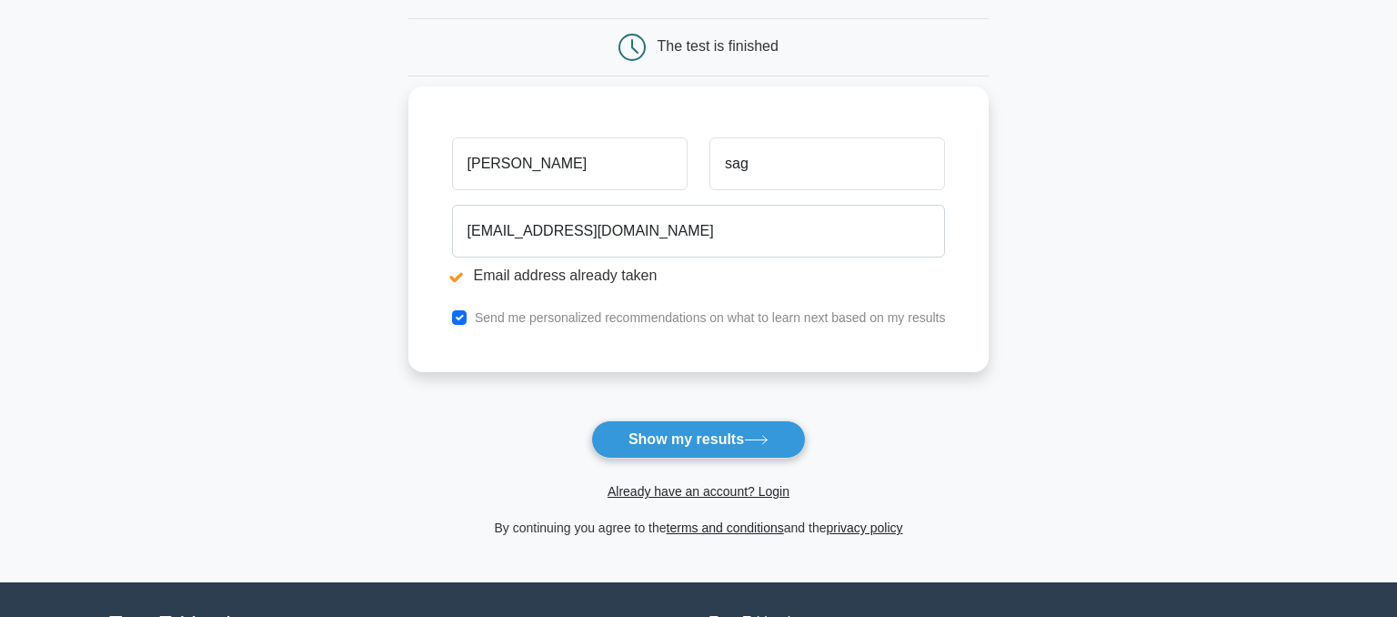
scroll to position [117, 0]
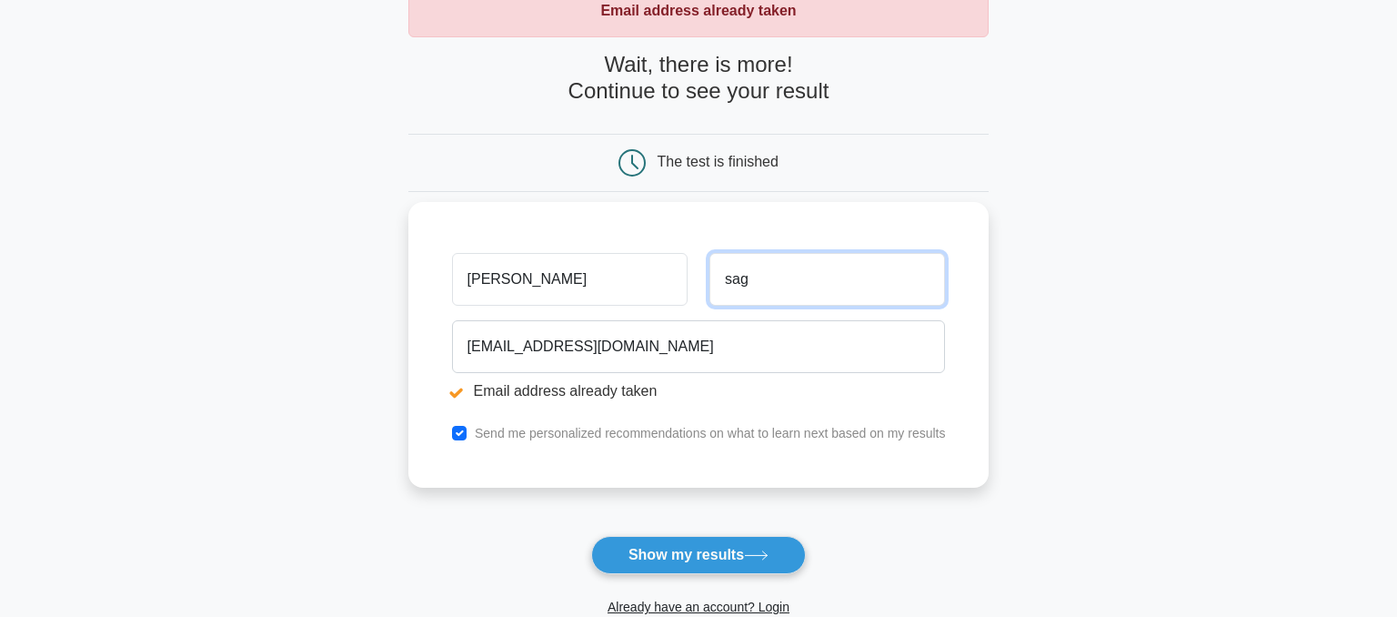
click at [750, 285] on input "sag" at bounding box center [827, 279] width 236 height 53
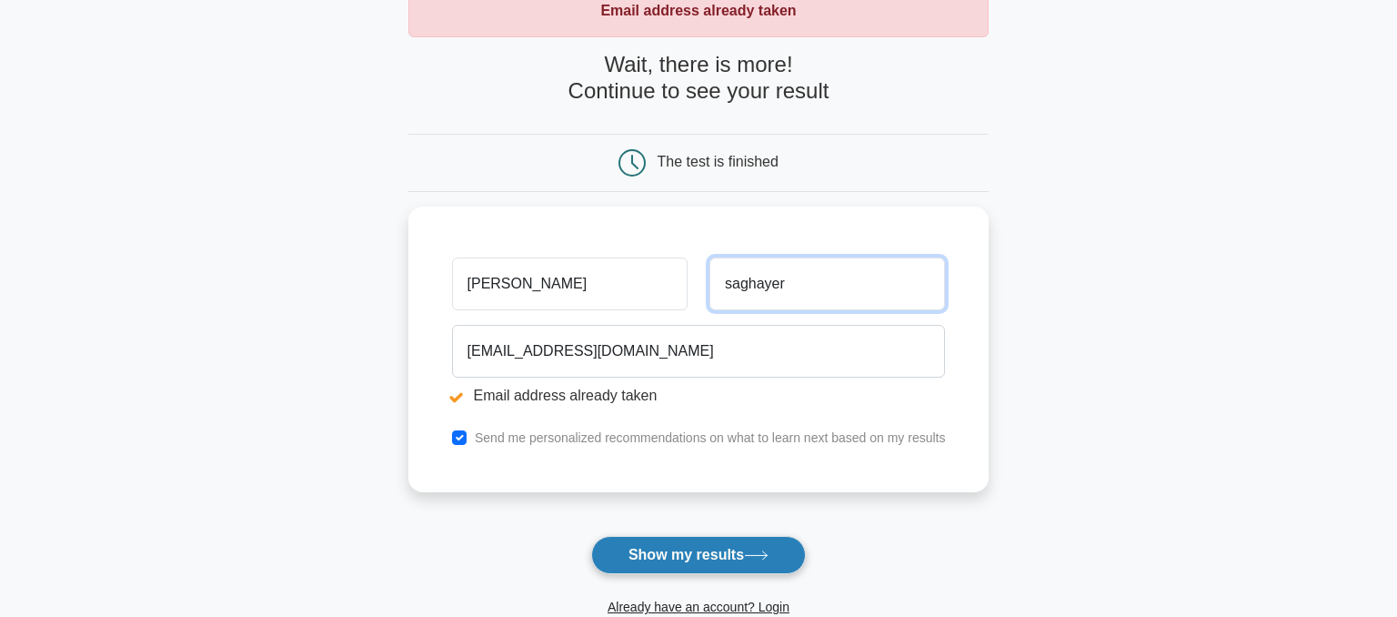
type input "saghayer"
click at [719, 553] on button "Show my results" at bounding box center [698, 555] width 215 height 38
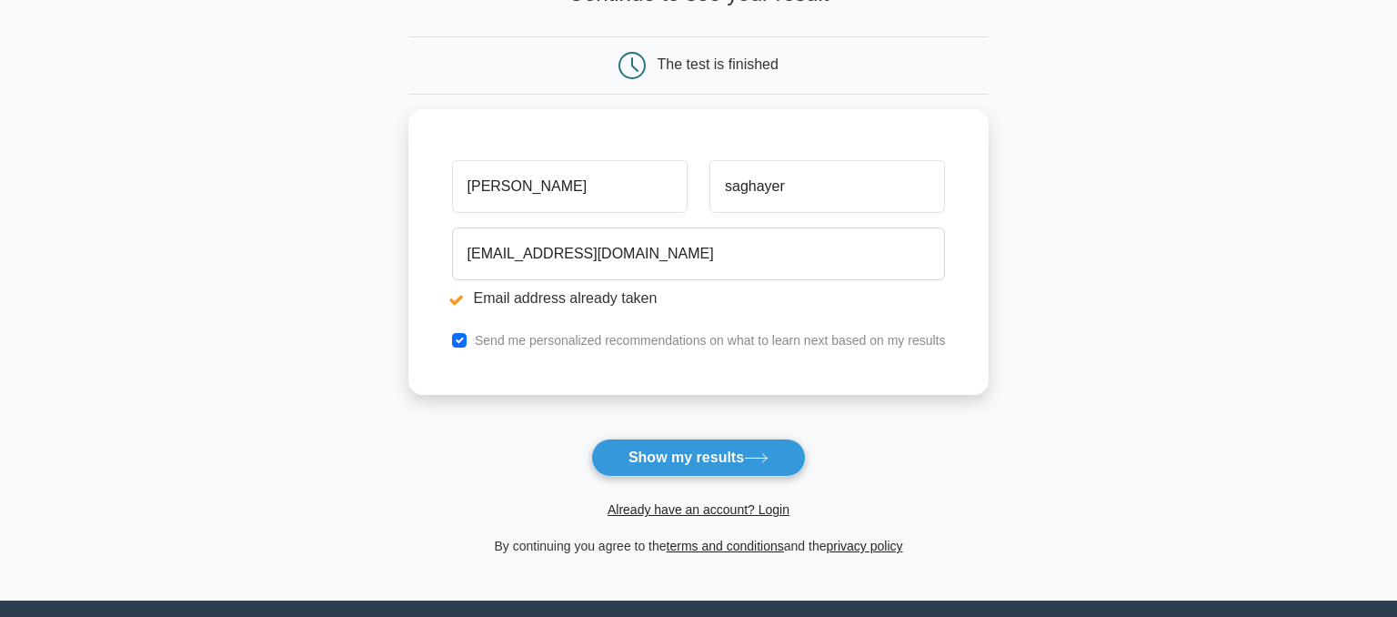
scroll to position [236, 0]
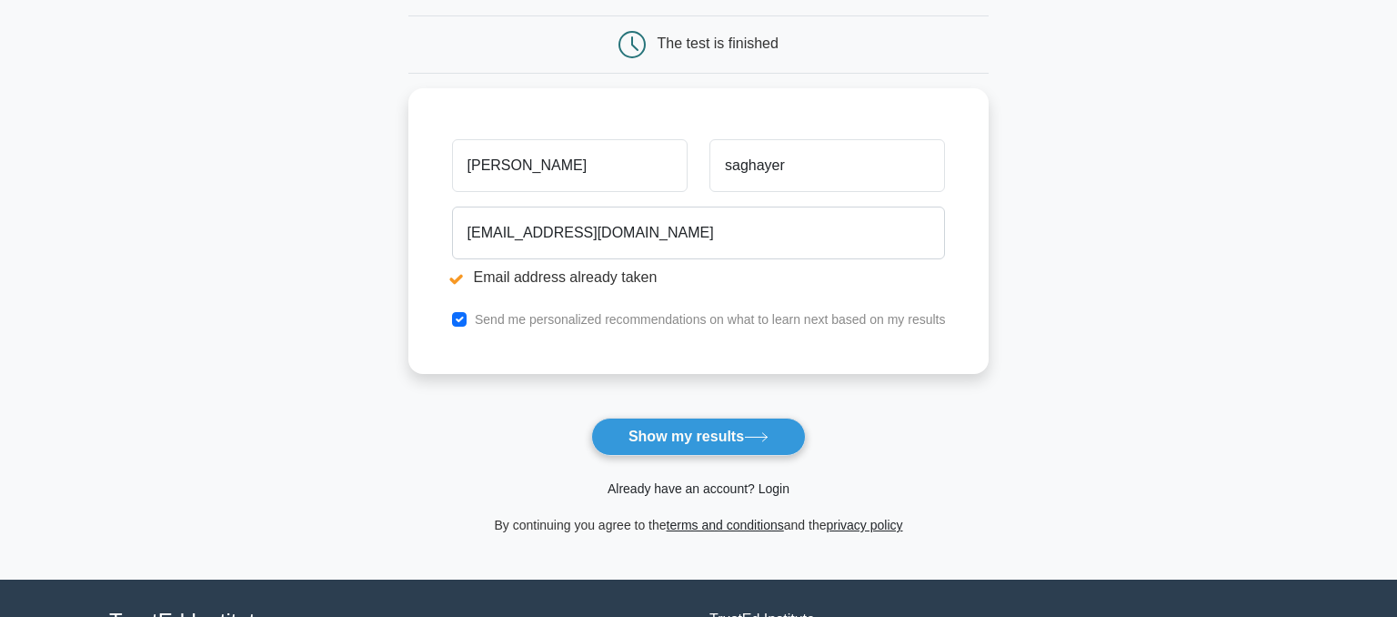
click at [699, 486] on link "Already have an account? Login" at bounding box center [699, 488] width 182 height 15
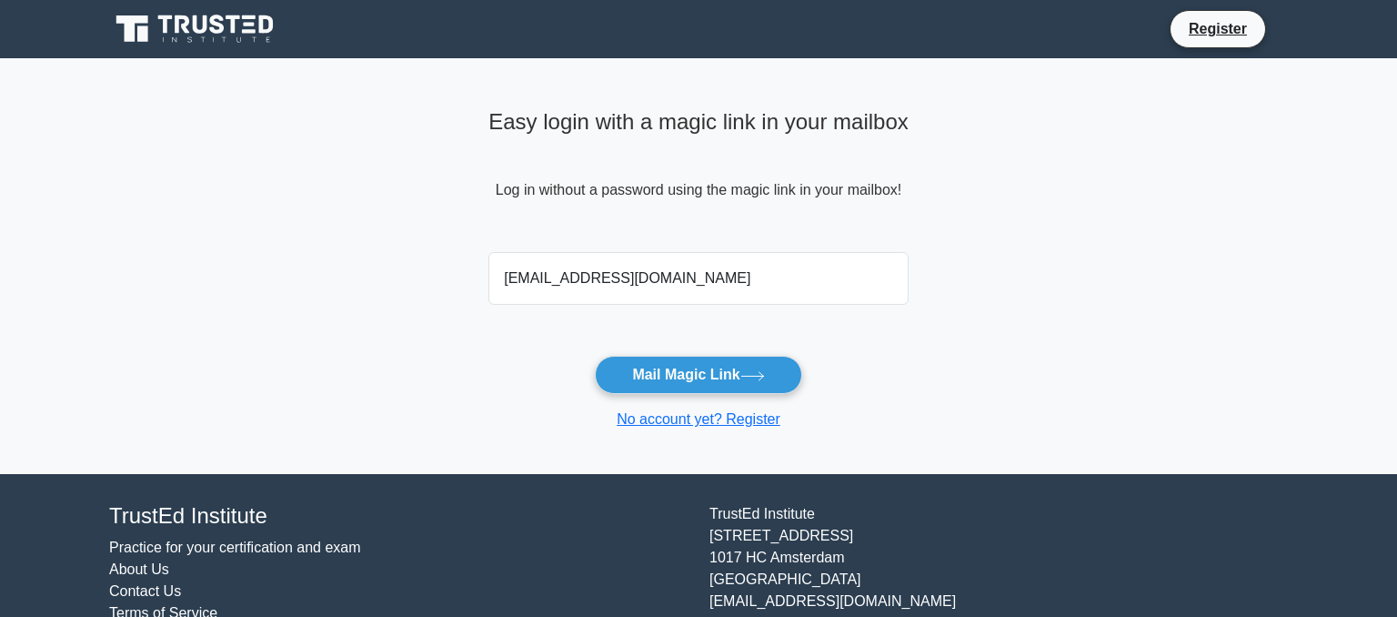
type input "[EMAIL_ADDRESS][DOMAIN_NAME]"
click at [595, 356] on button "Mail Magic Link" at bounding box center [698, 375] width 206 height 38
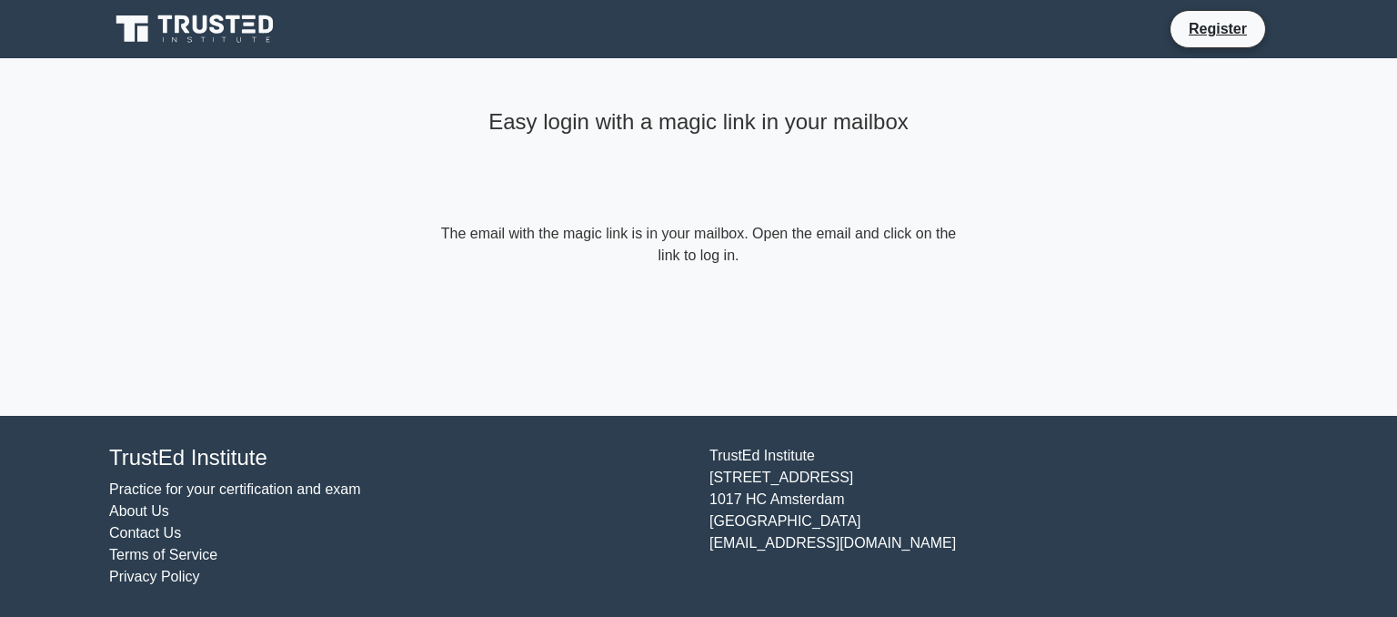
click at [719, 256] on form "The email with the magic link is in your mailbox. Open the email and click on t…" at bounding box center [699, 245] width 524 height 44
click at [589, 118] on h4 "Easy login with a magic link in your mailbox" at bounding box center [699, 122] width 524 height 26
